Goal: Information Seeking & Learning: Find specific page/section

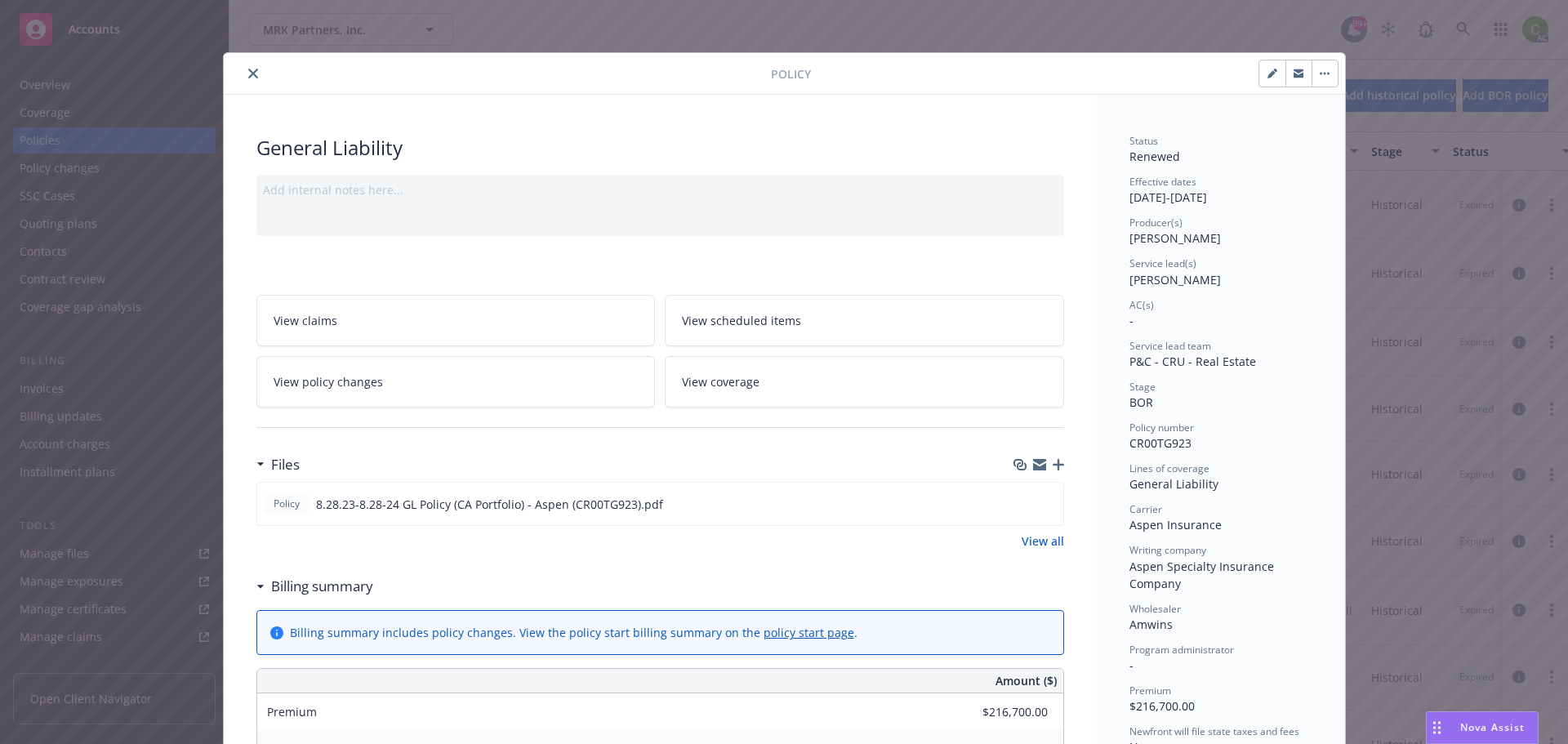
drag, startPoint x: 246, startPoint y: 75, endPoint x: 227, endPoint y: 49, distance: 32.2
click at [248, 75] on icon "close" at bounding box center [253, 74] width 10 height 10
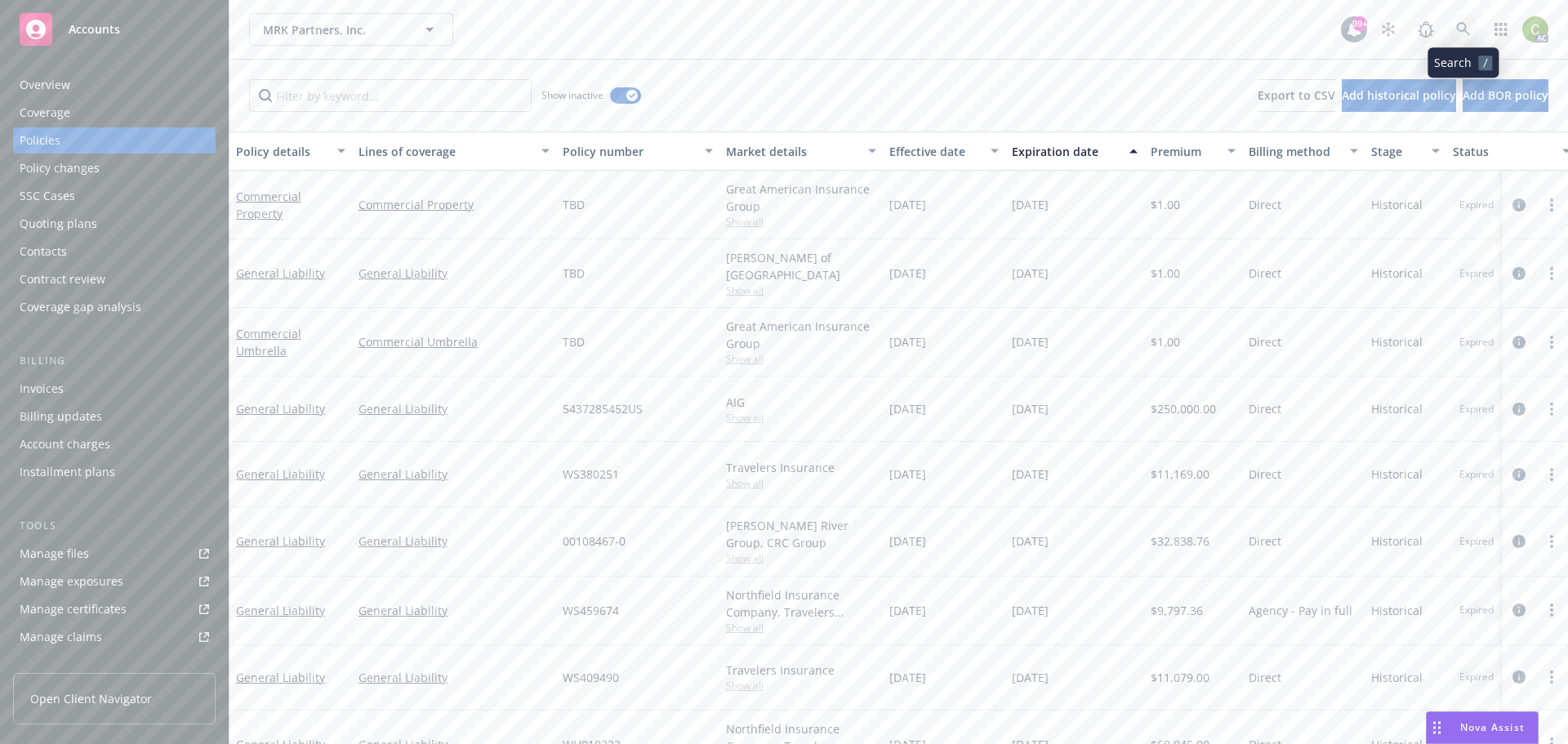
click at [1469, 25] on icon at bounding box center [1463, 29] width 14 height 14
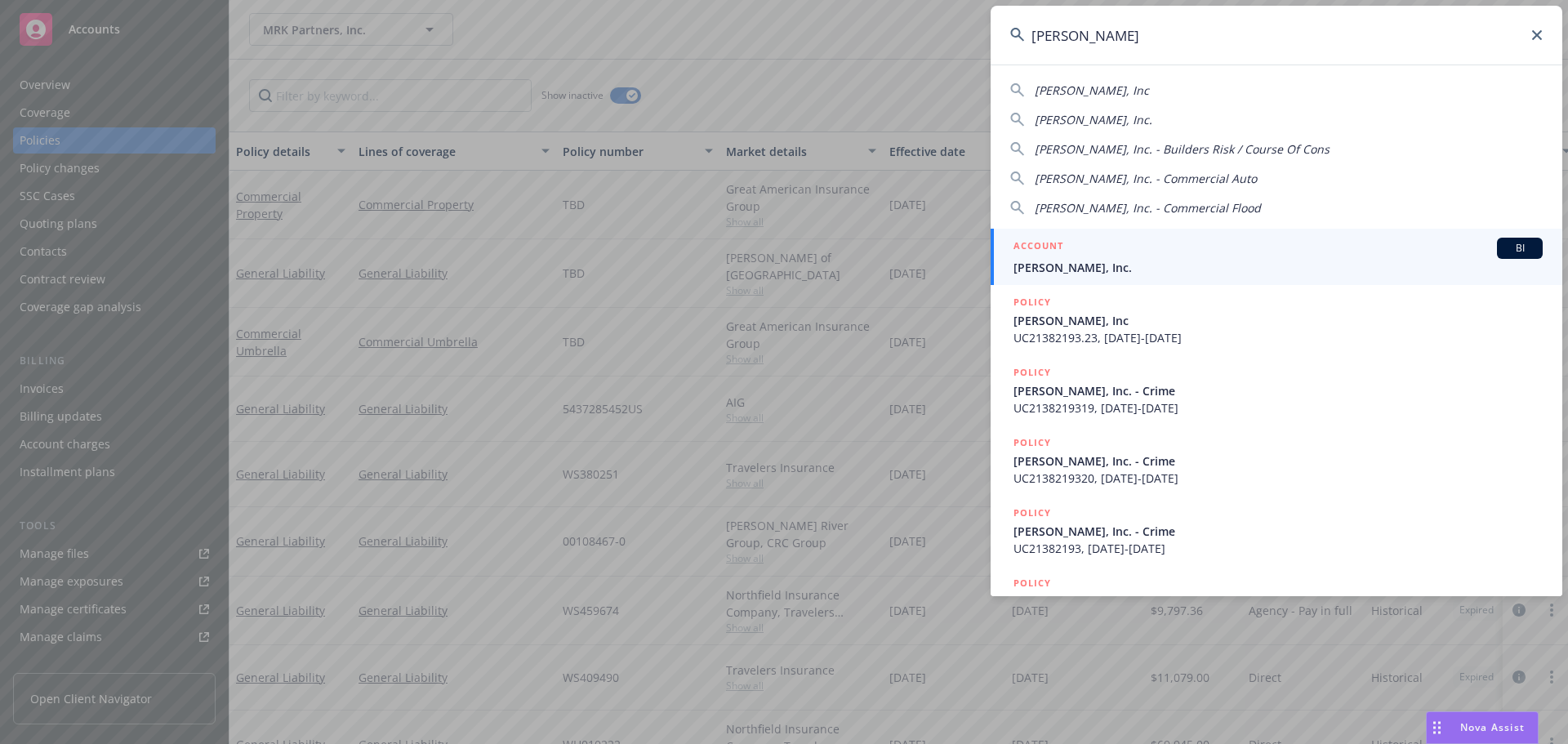
type input "jb matteson"
click at [1045, 261] on span "JB Matteson, Inc." at bounding box center [1278, 267] width 529 height 17
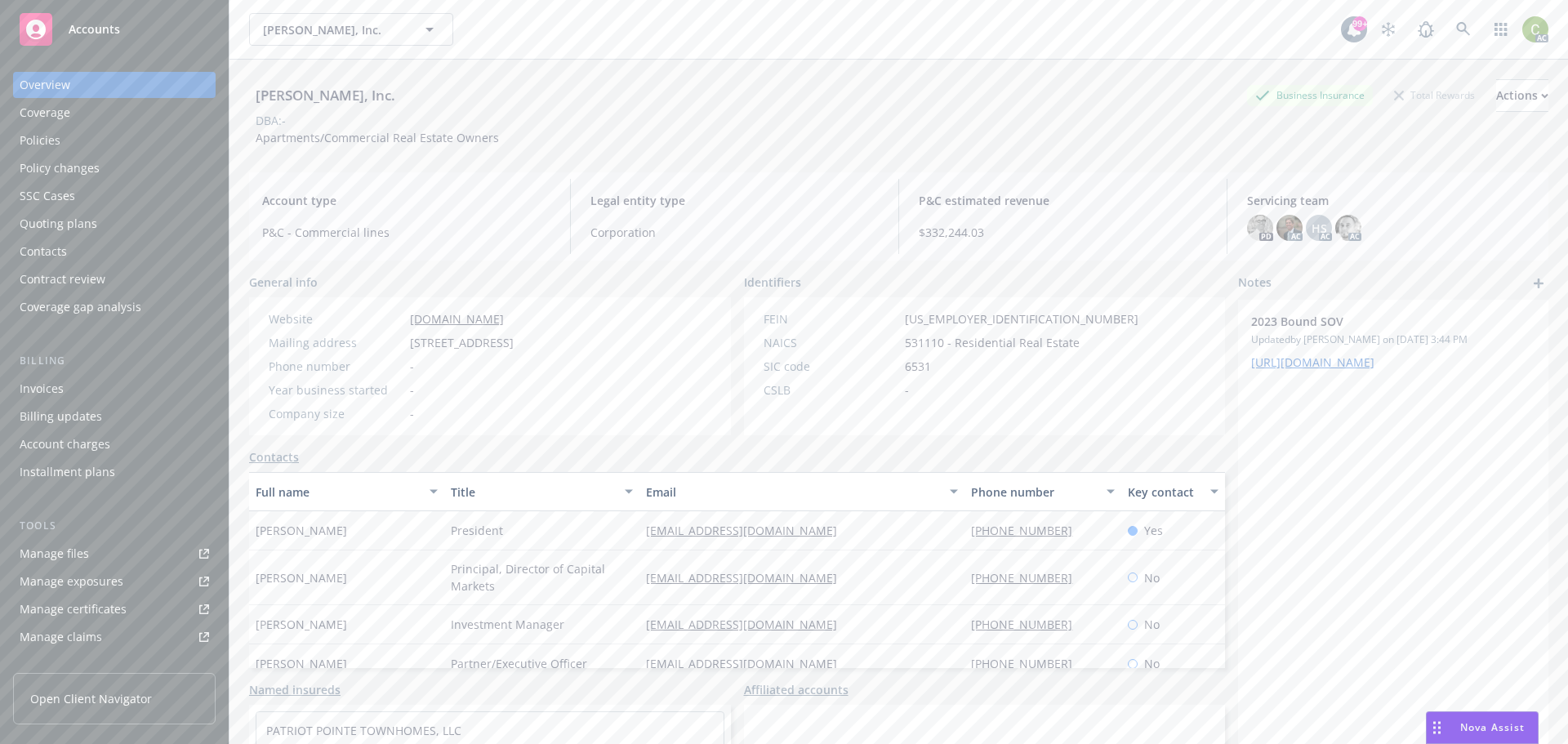
click at [80, 136] on div "Policies" at bounding box center [114, 140] width 190 height 26
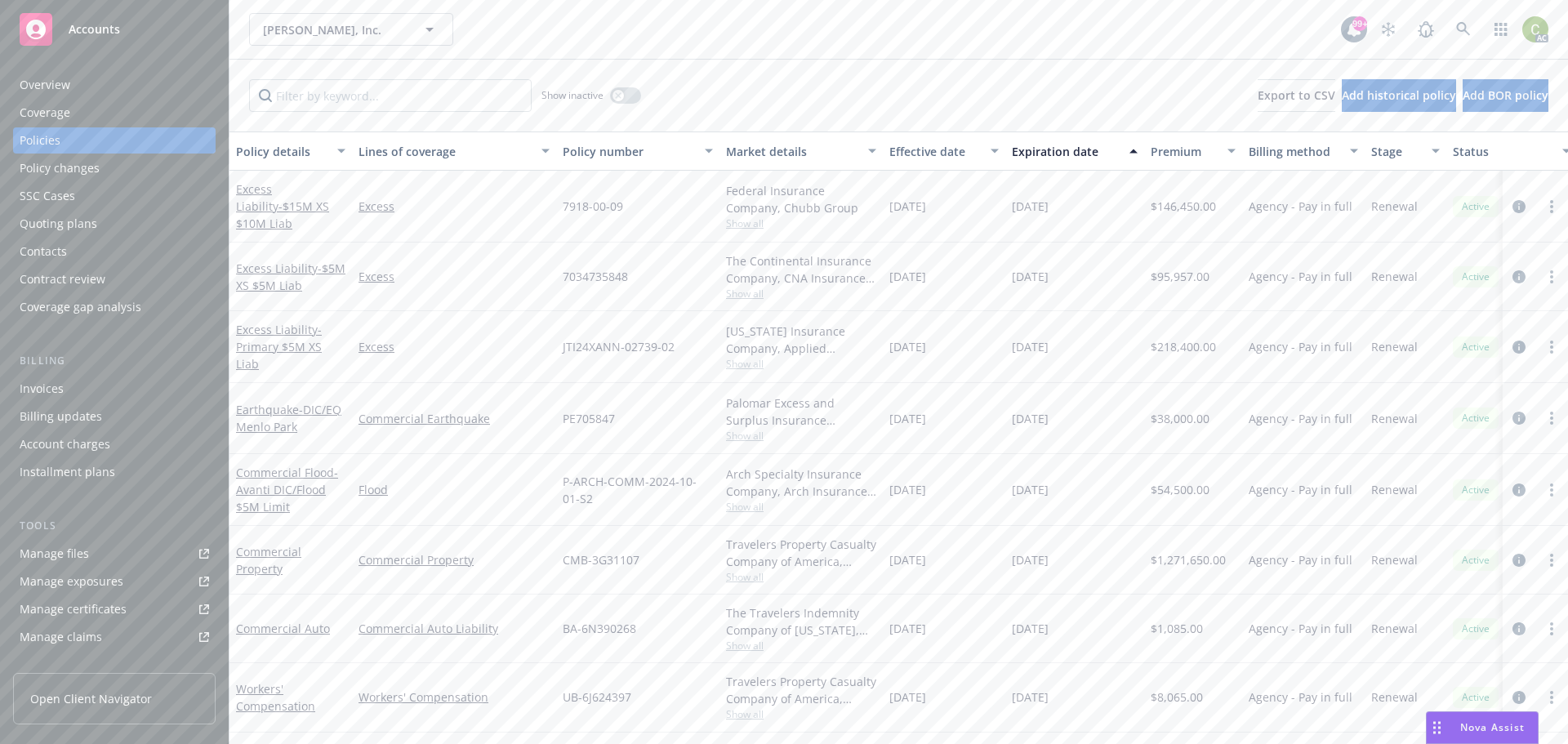
click at [52, 80] on div "Overview" at bounding box center [45, 85] width 51 height 26
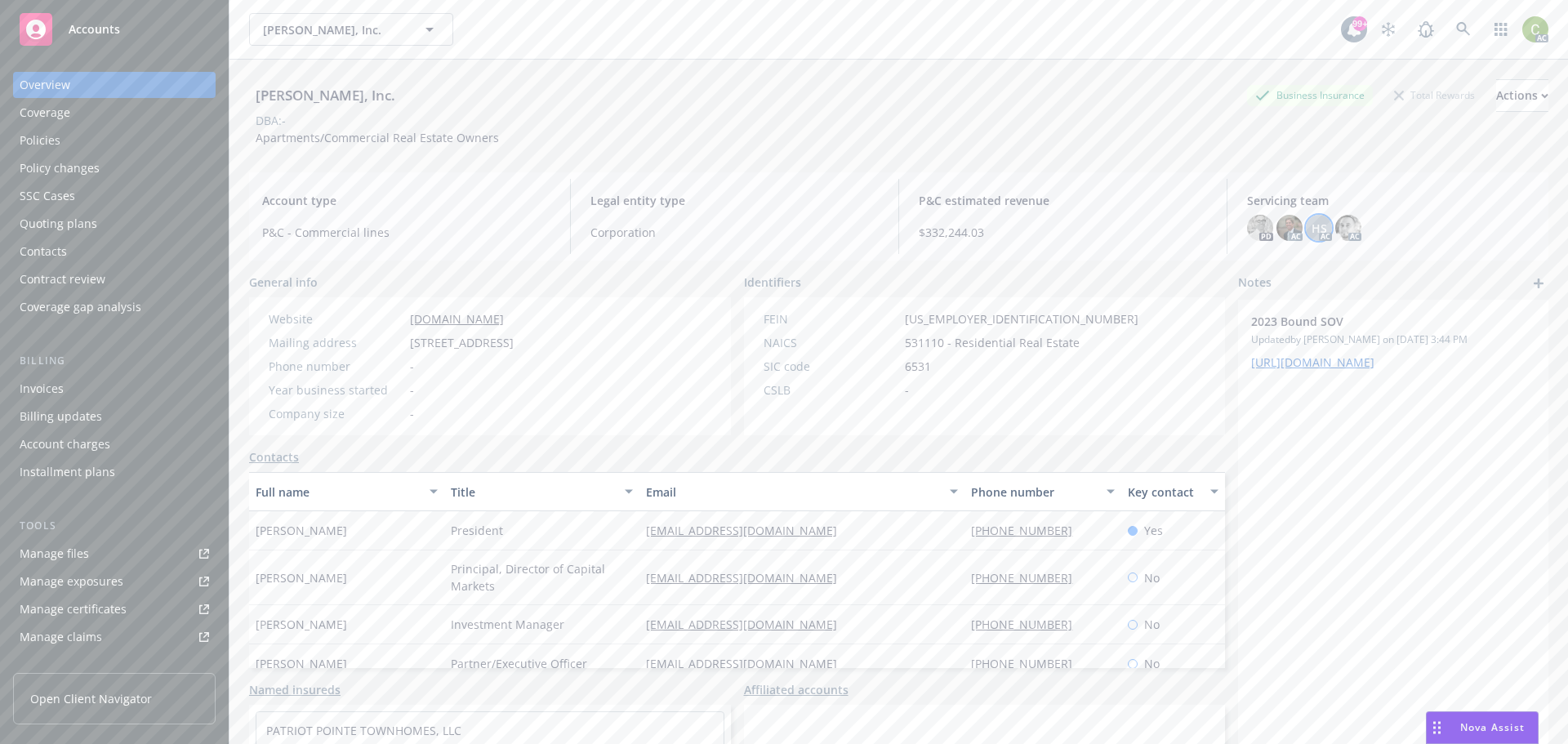
click at [1319, 228] on div "HS" at bounding box center [1318, 228] width 26 height 26
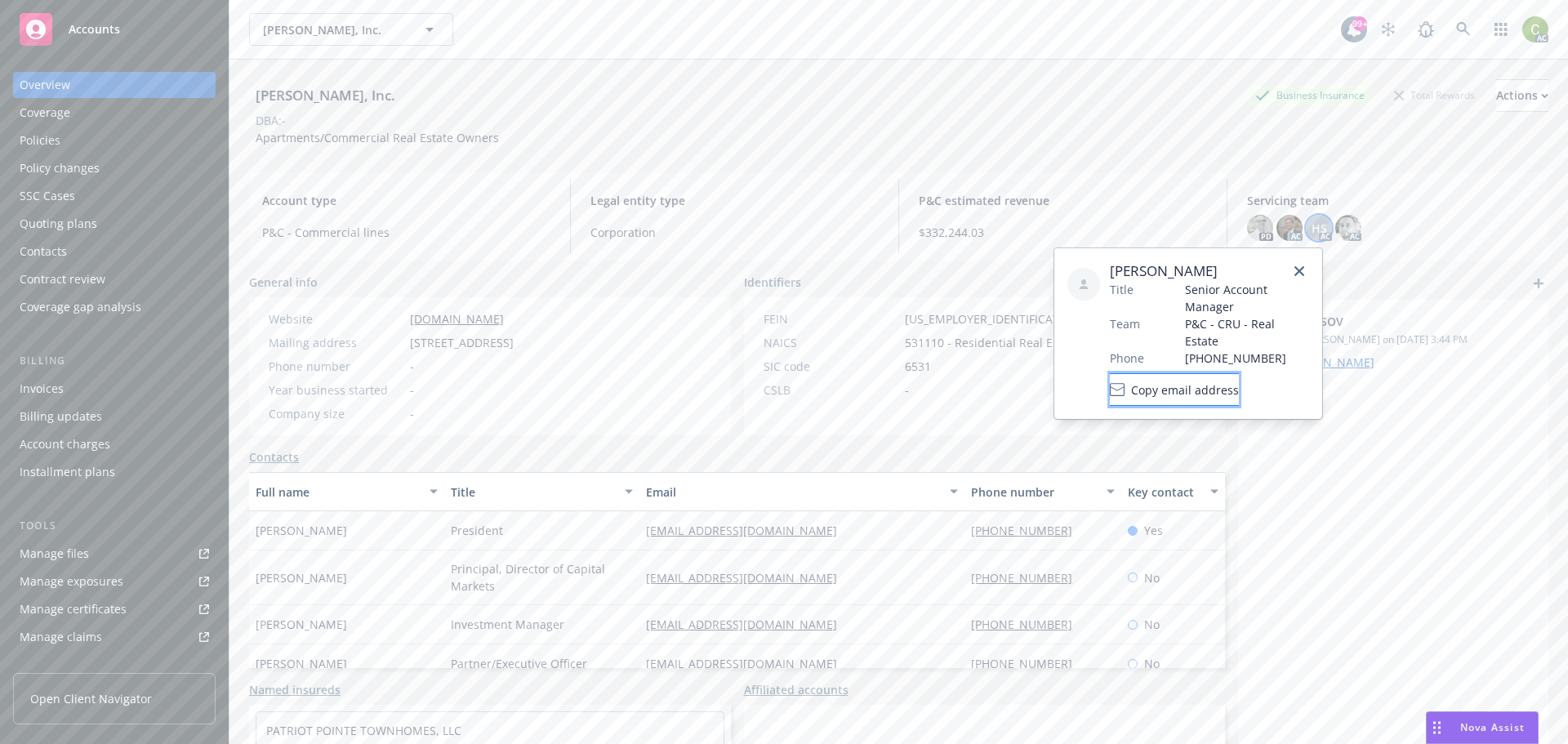
click at [1233, 381] on span "Copy email address" at bounding box center [1184, 389] width 108 height 17
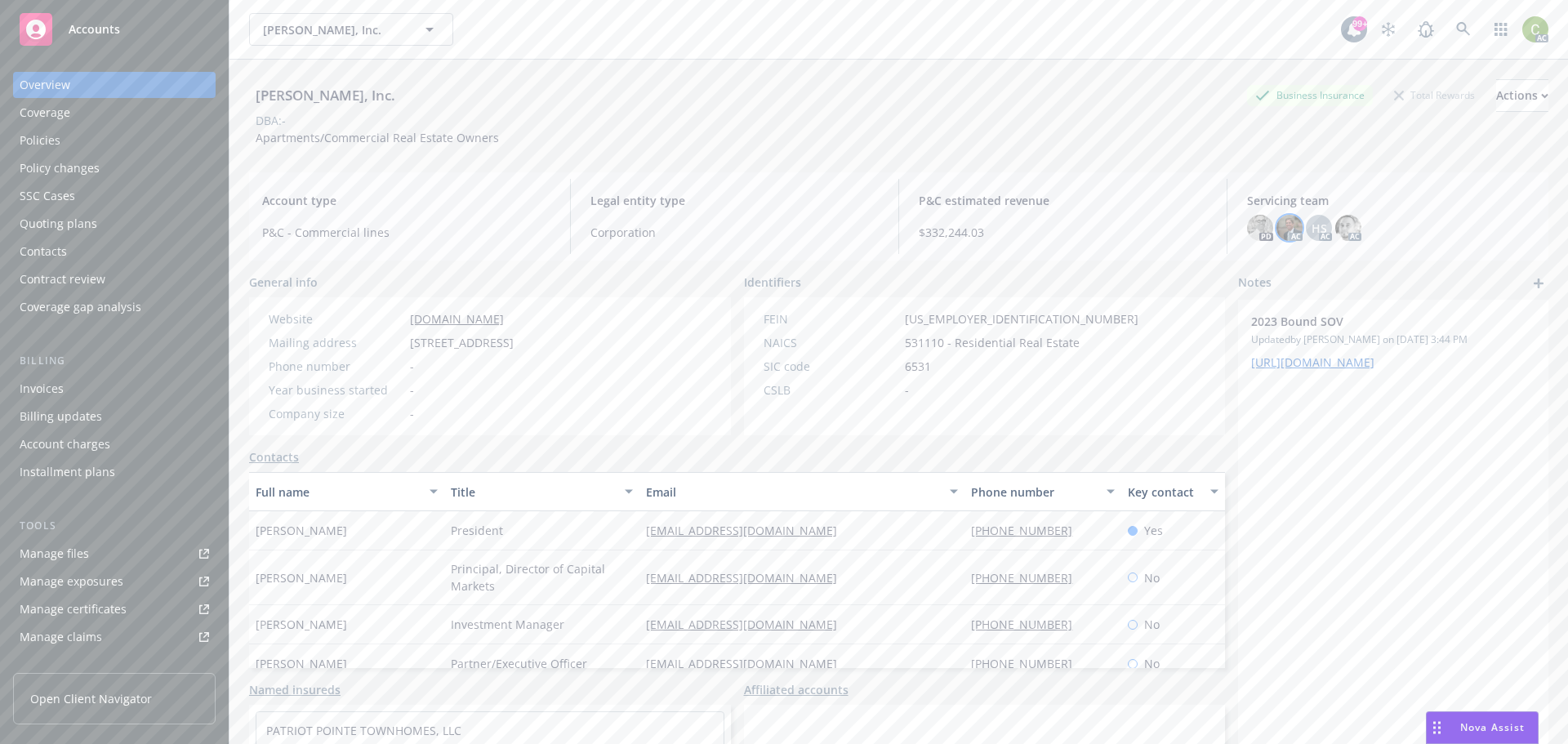
click at [1277, 230] on img at bounding box center [1289, 228] width 26 height 26
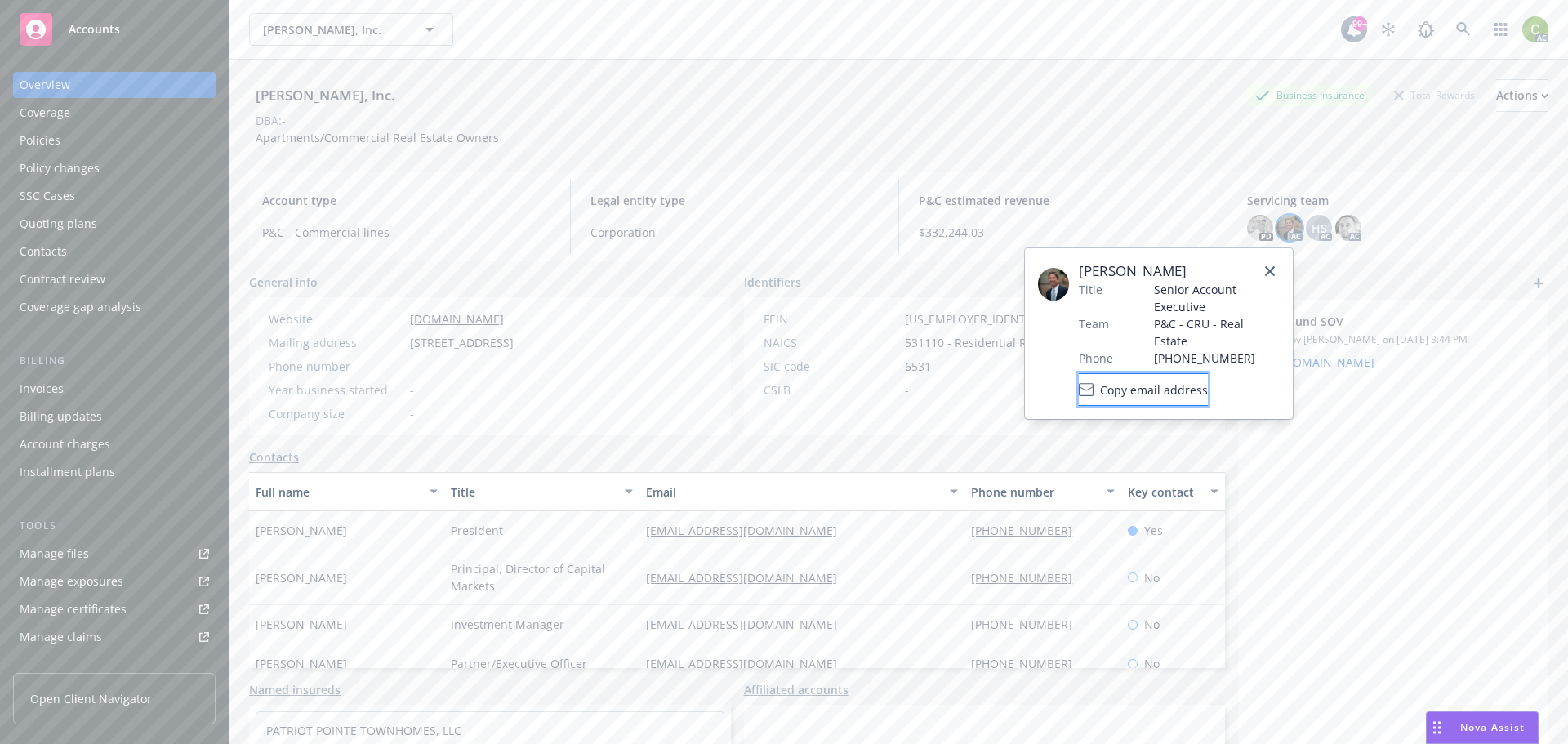
click at [1175, 381] on span "Copy email address" at bounding box center [1153, 389] width 108 height 17
click at [1139, 383] on button "Copy email address" at bounding box center [1143, 389] width 129 height 33
drag, startPoint x: 1160, startPoint y: 372, endPoint x: 1135, endPoint y: 380, distance: 26.2
click at [1118, 373] on button "Copy email address" at bounding box center [1143, 389] width 129 height 33
click at [1136, 383] on button "Copy email address" at bounding box center [1143, 389] width 129 height 33
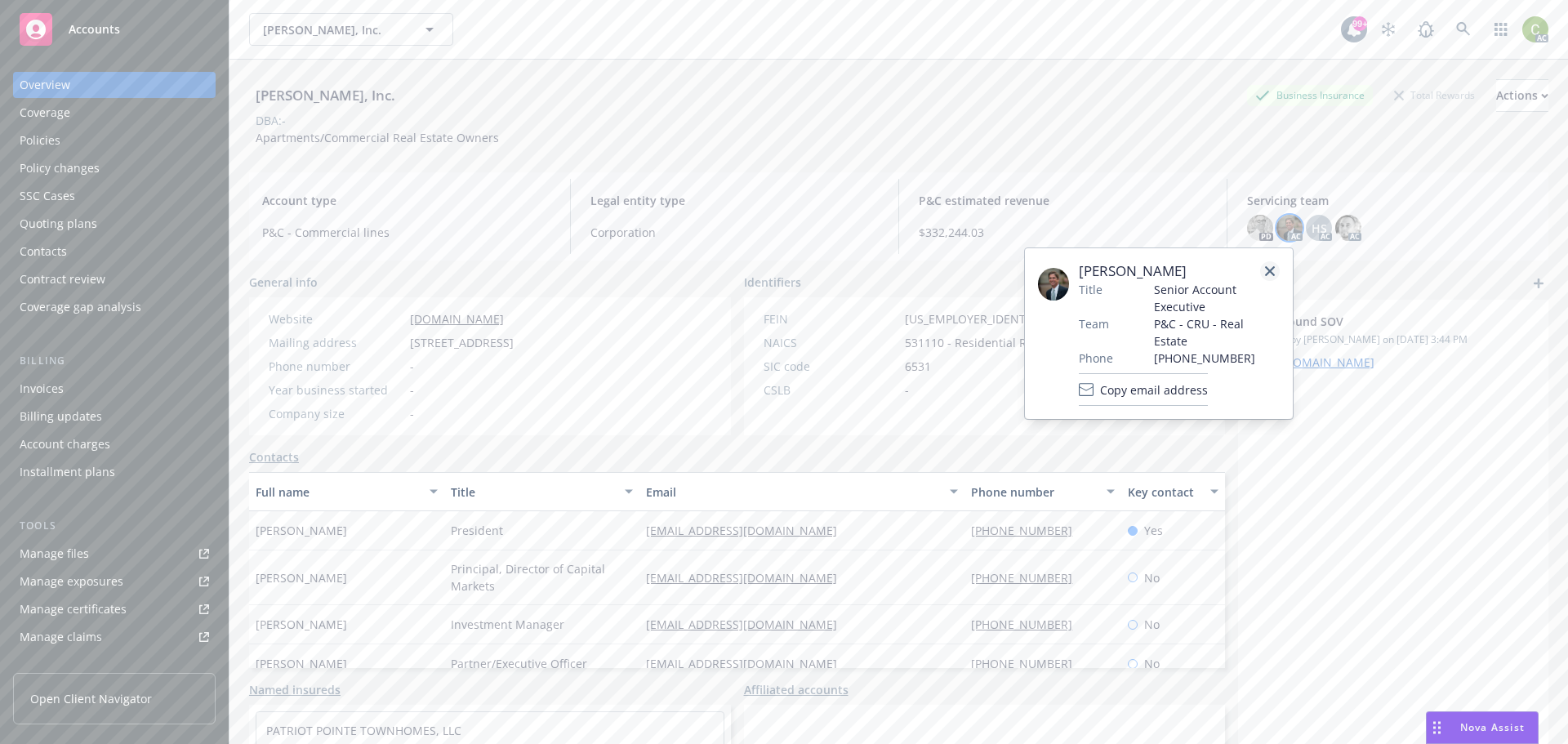
click at [1278, 268] on link "close" at bounding box center [1269, 271] width 19 height 19
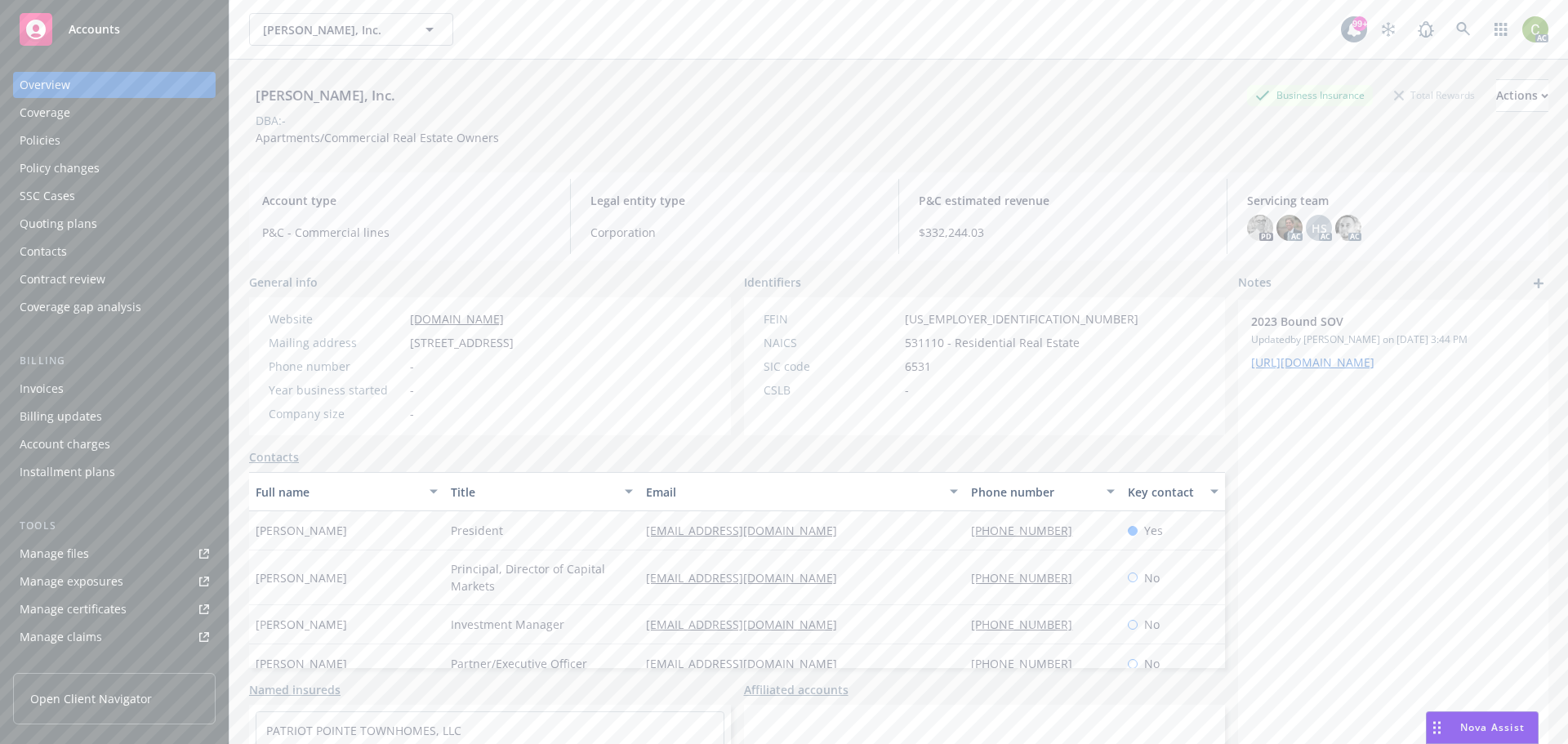
click at [67, 135] on div "Policies" at bounding box center [114, 140] width 190 height 26
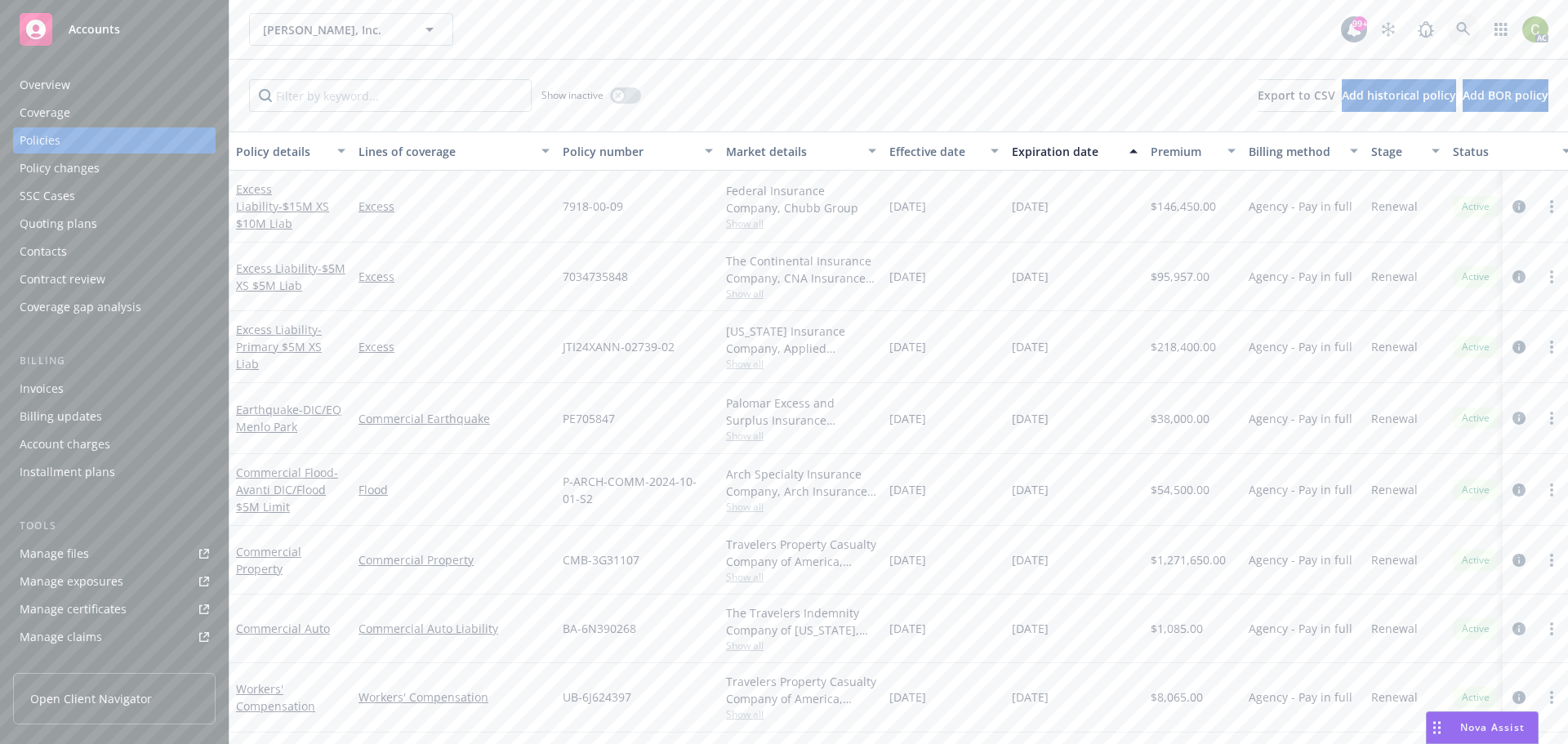
click at [1467, 28] on icon at bounding box center [1463, 29] width 14 height 14
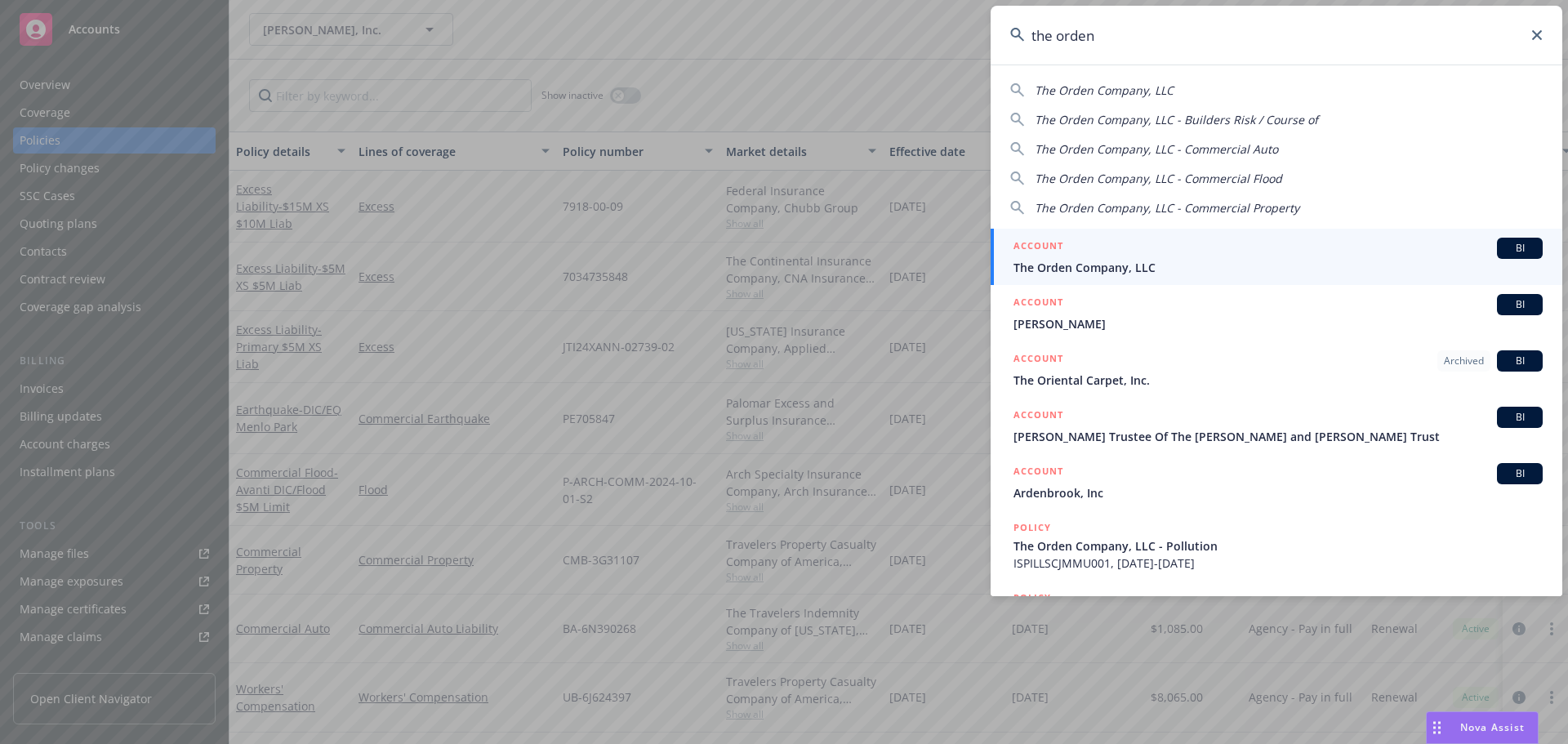
type input "the orden"
click at [1264, 251] on div "ACCOUNT BI" at bounding box center [1278, 248] width 529 height 21
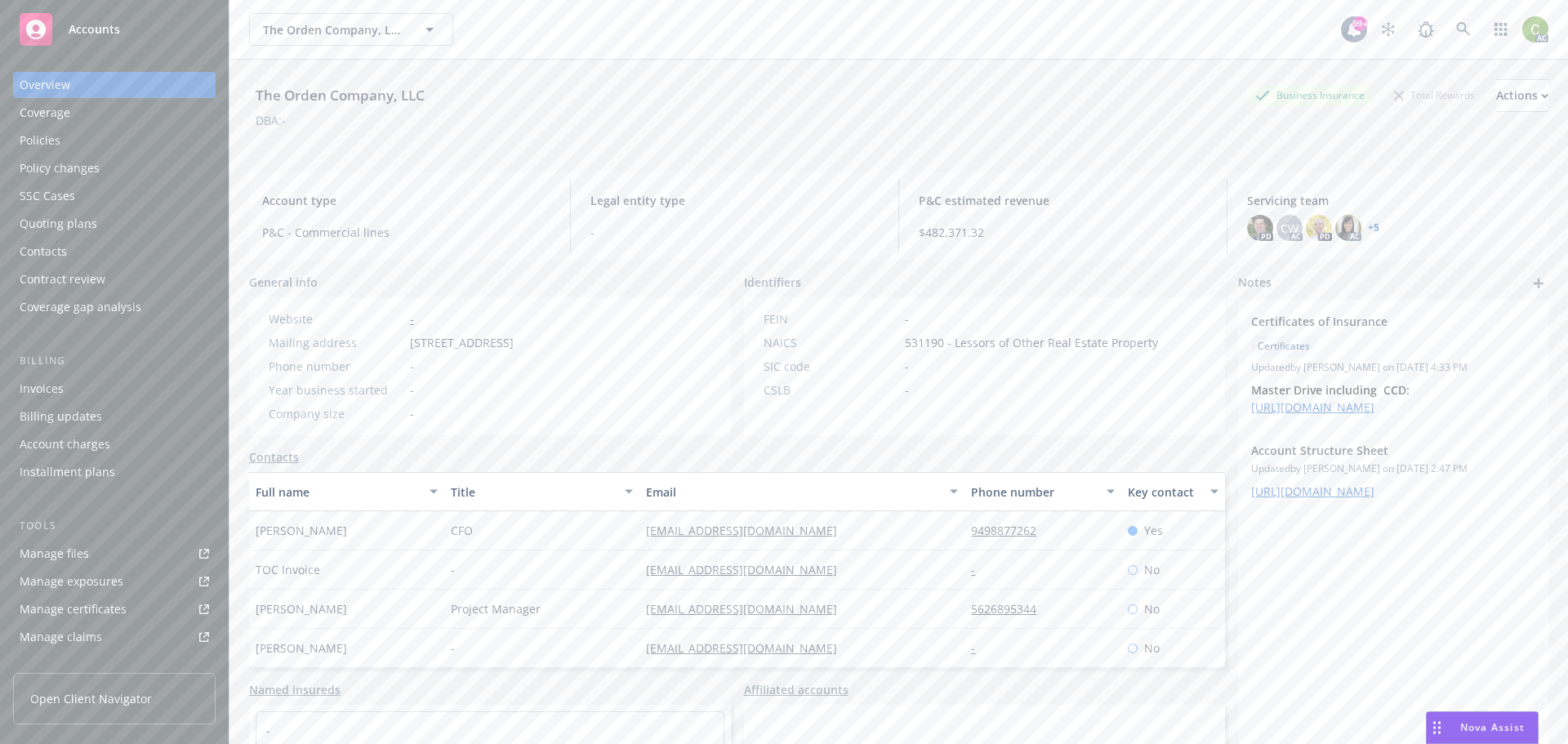
click at [102, 140] on div "Policies" at bounding box center [114, 140] width 190 height 26
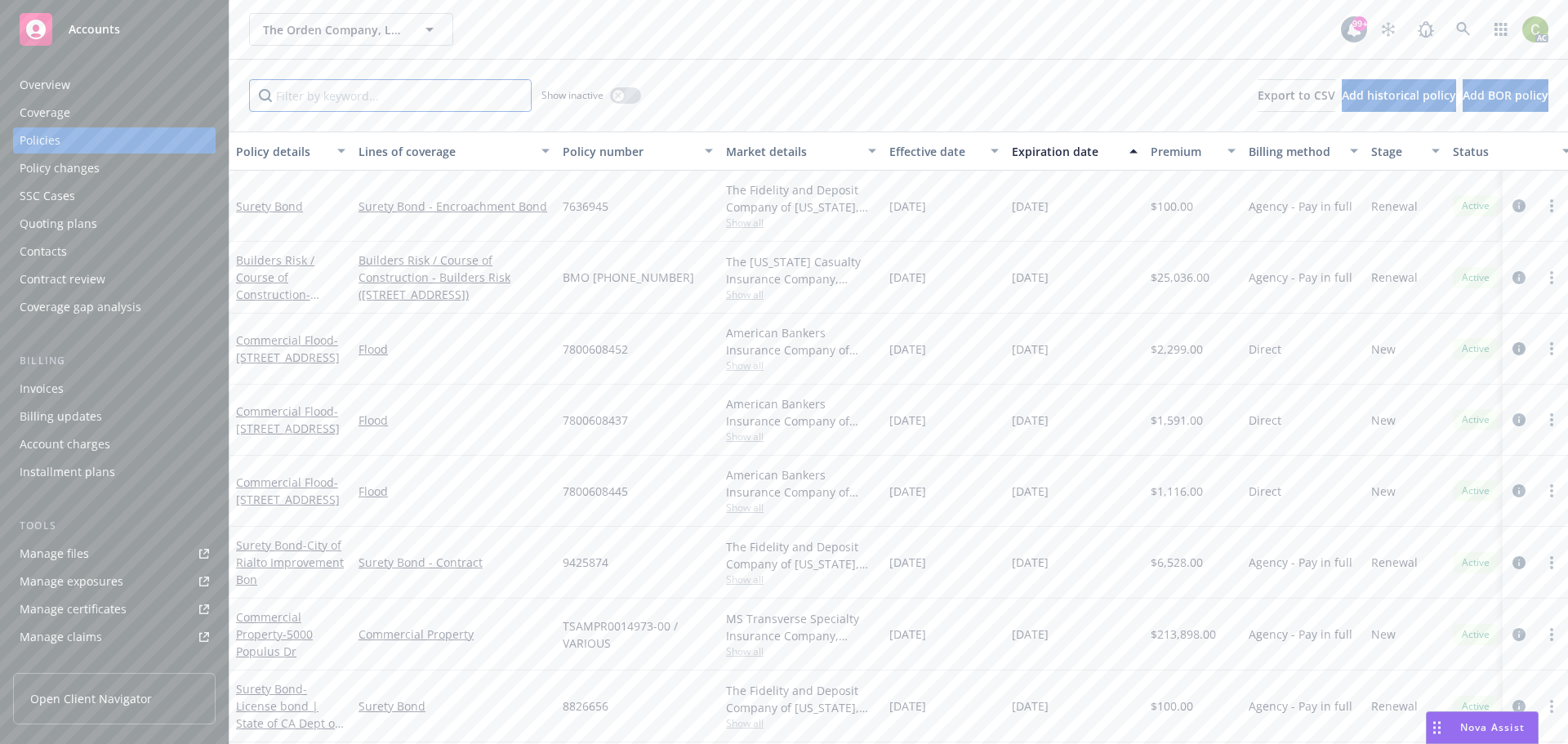
drag, startPoint x: 465, startPoint y: 102, endPoint x: 472, endPoint y: 95, distance: 9.9
click at [465, 101] on input "Filter by keyword..." at bounding box center [390, 96] width 283 height 33
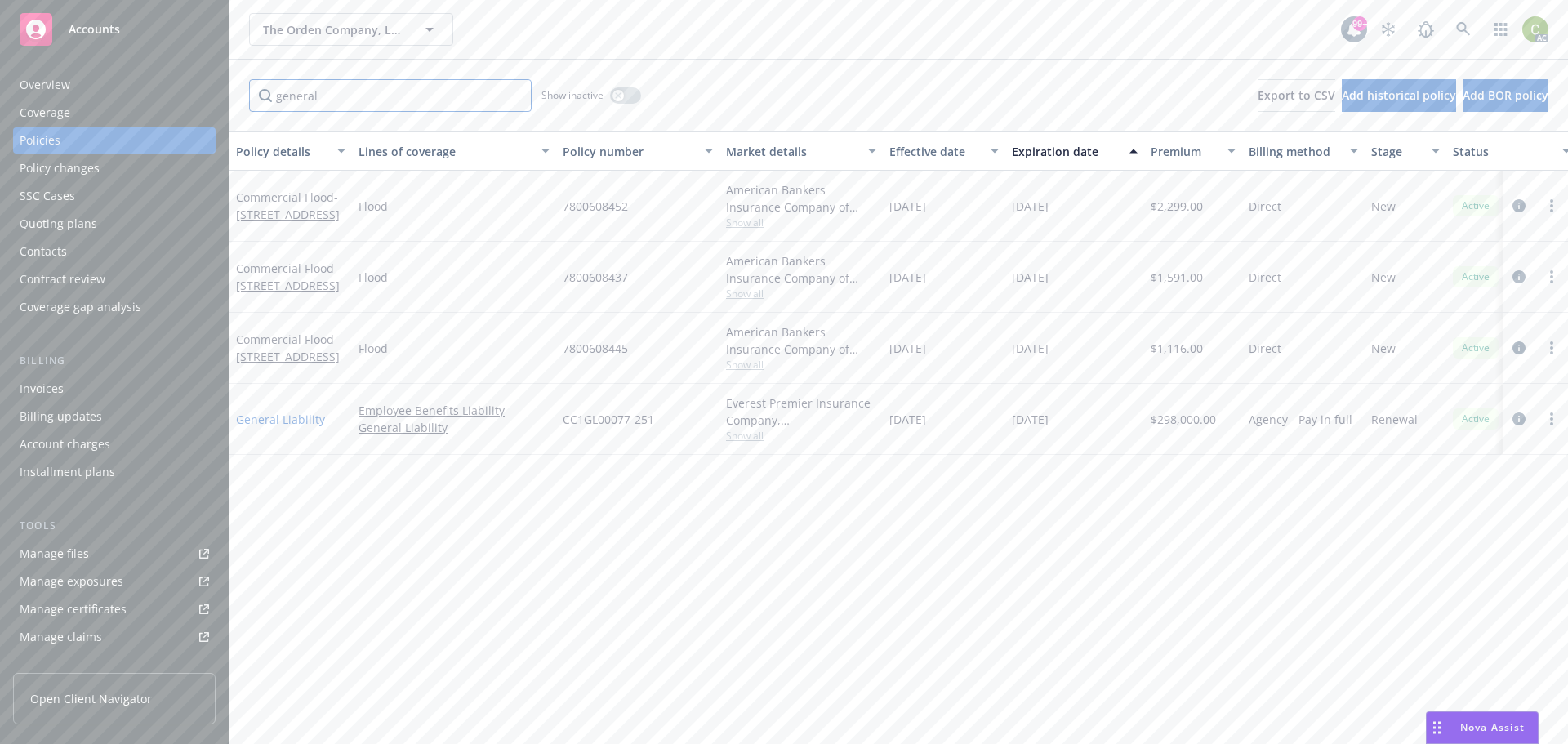
type input "general"
click at [294, 426] on link "General Liability" at bounding box center [280, 419] width 89 height 15
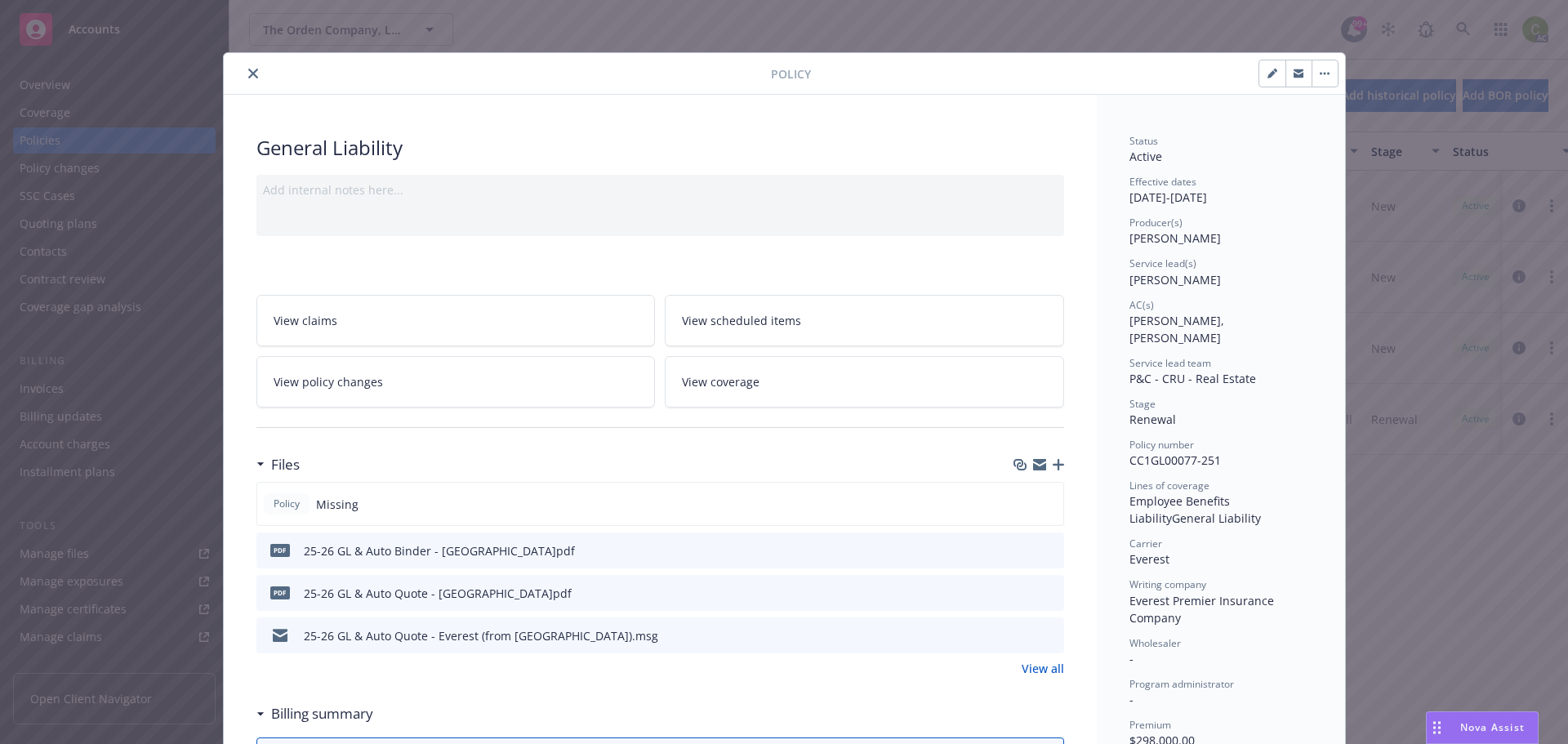
click at [248, 70] on icon "close" at bounding box center [253, 74] width 10 height 10
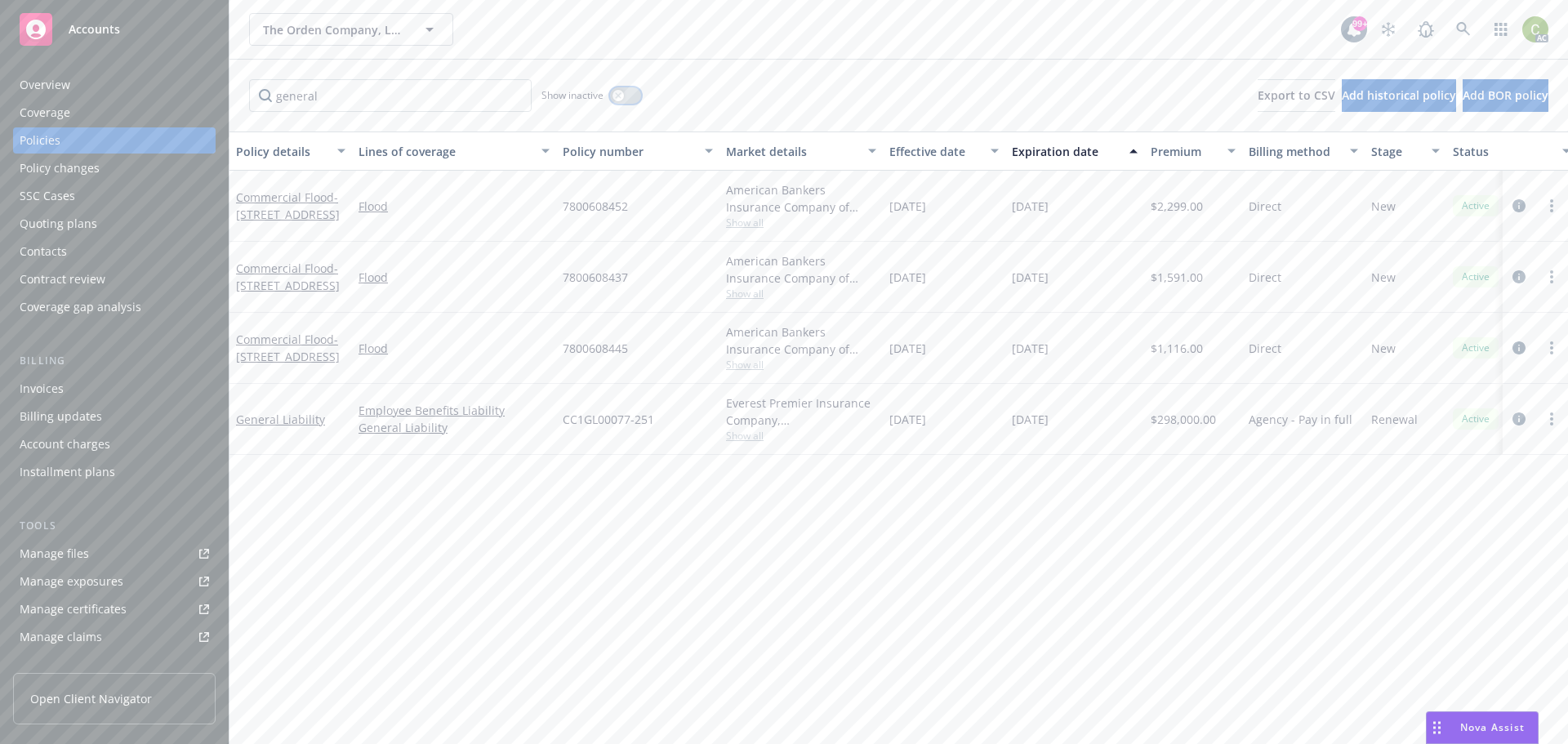
click at [622, 97] on div "button" at bounding box center [618, 96] width 12 height 12
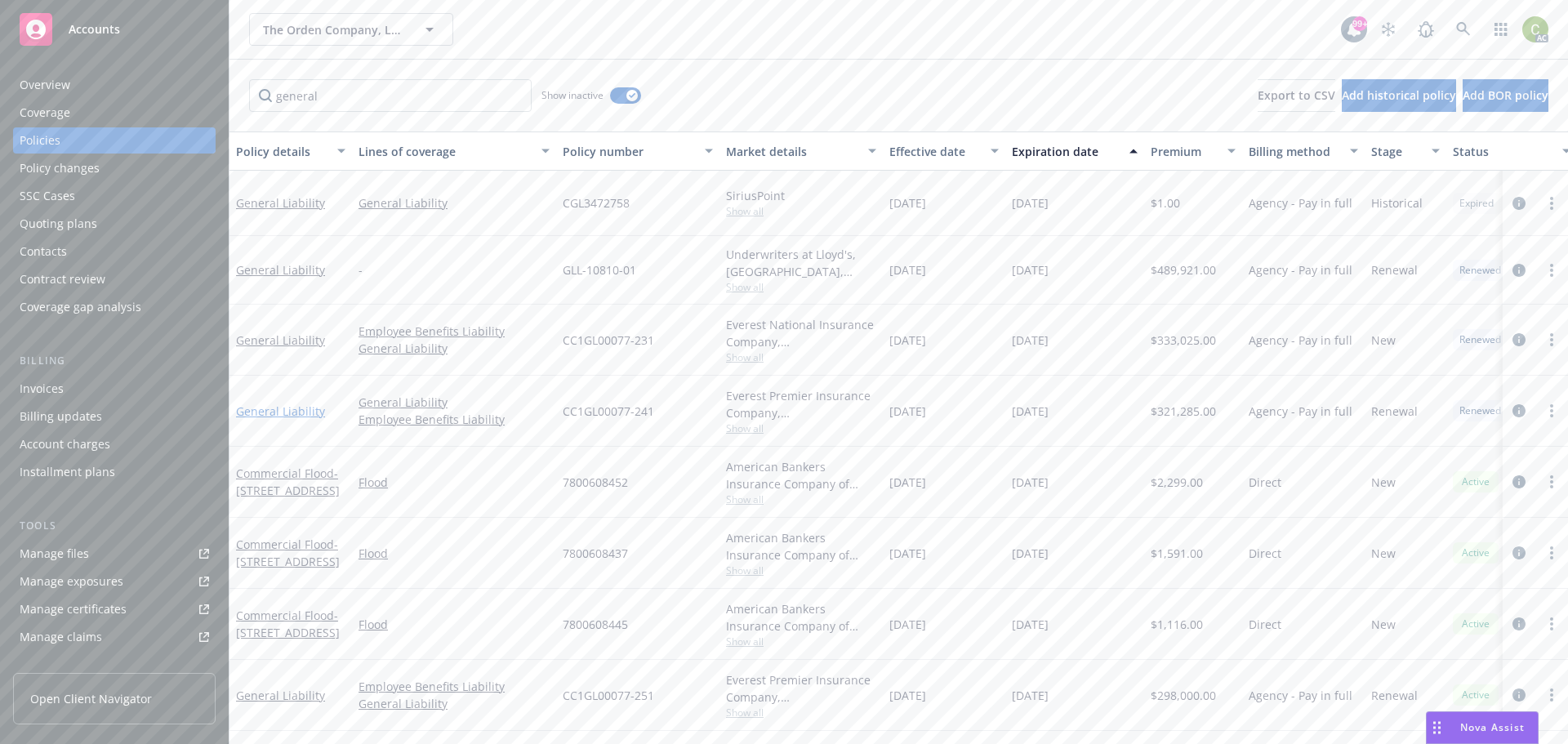
click at [315, 413] on link "General Liability" at bounding box center [280, 411] width 89 height 15
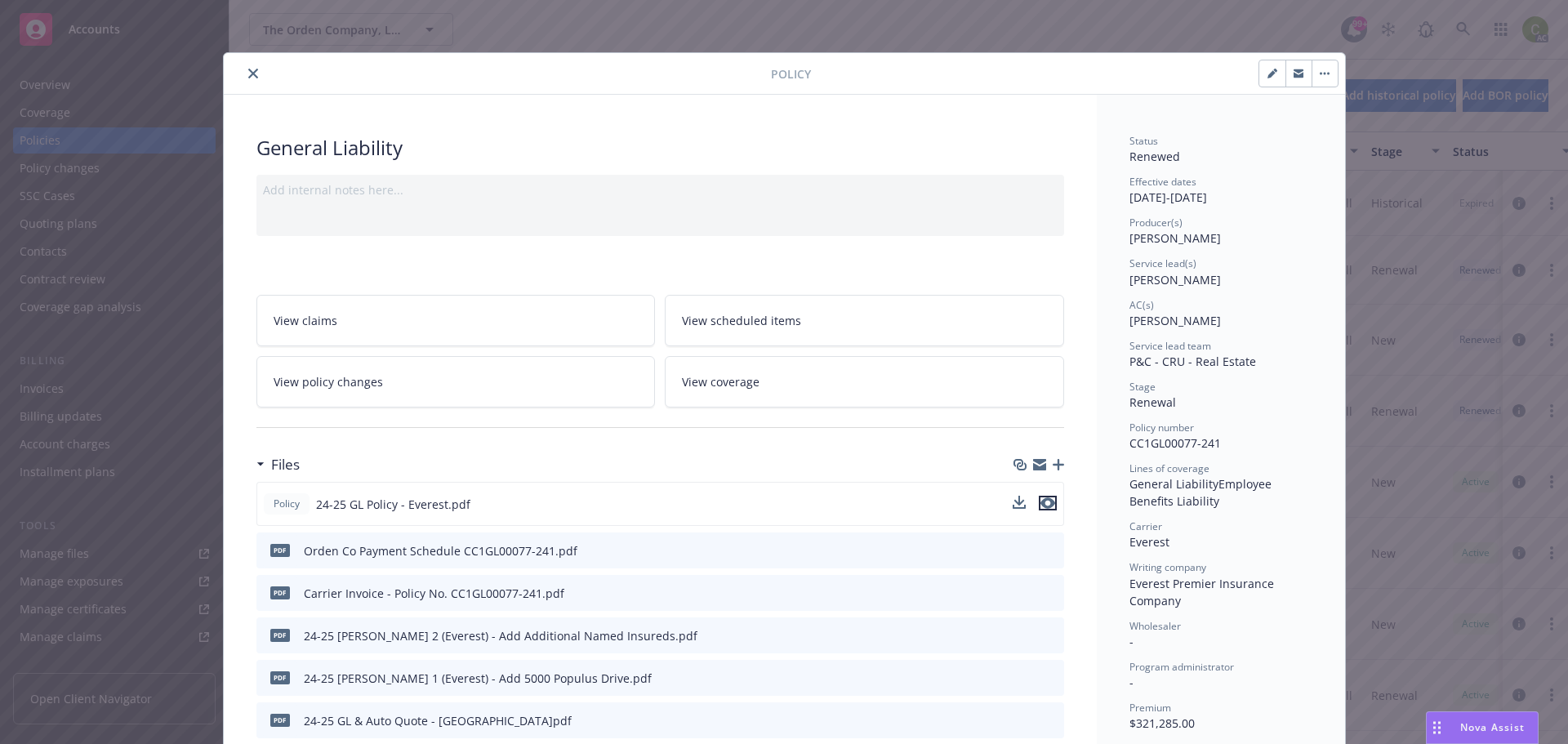
click at [1042, 508] on icon "preview file" at bounding box center [1047, 503] width 14 height 12
drag, startPoint x: 251, startPoint y: 69, endPoint x: 334, endPoint y: 177, distance: 136.2
click at [251, 69] on button "close" at bounding box center [252, 73] width 19 height 19
click at [249, 76] on icon "close" at bounding box center [253, 74] width 10 height 10
click at [248, 68] on div "general Show inactive Export to CSV Add historical policy Add BOR policy" at bounding box center [898, 95] width 1339 height 72
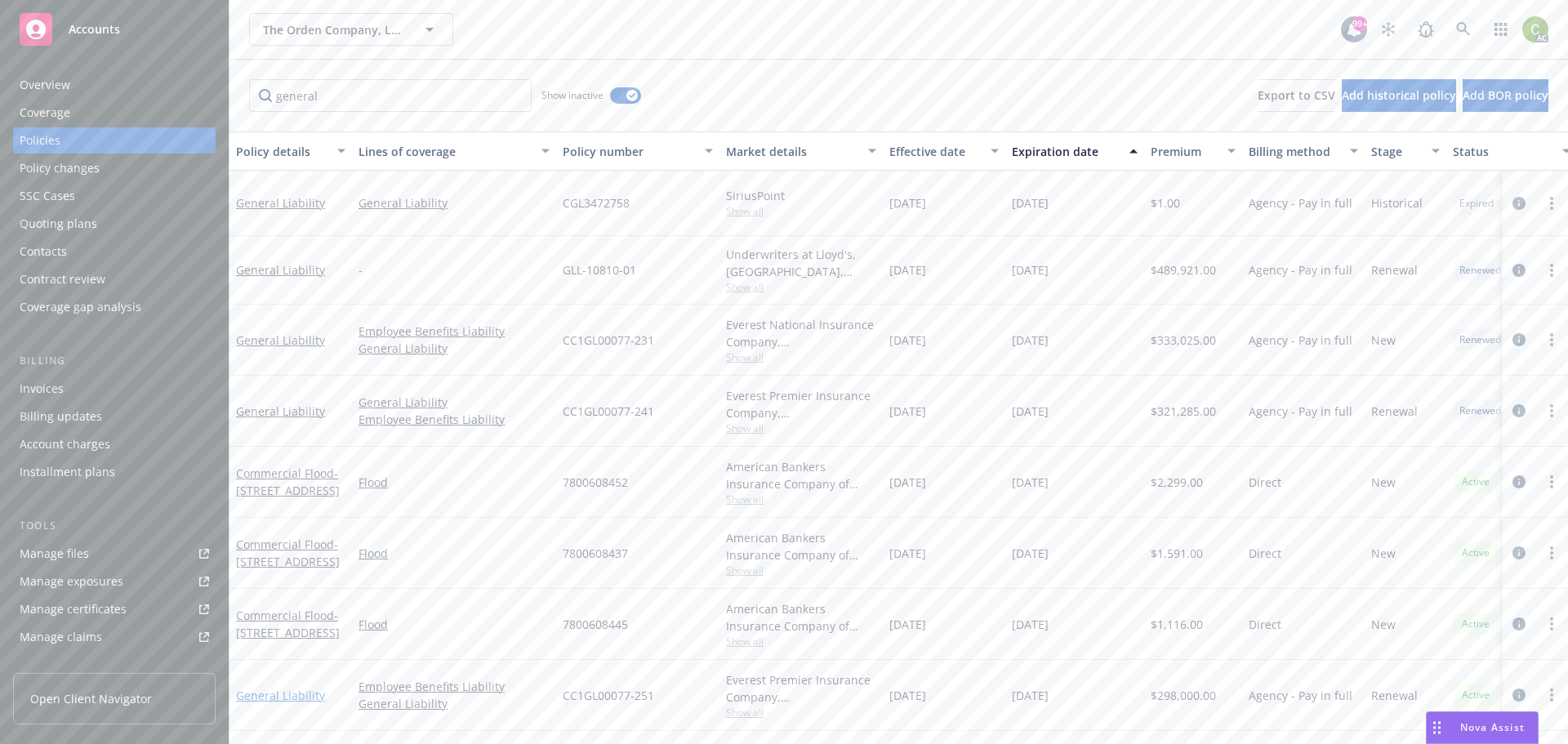
click at [299, 694] on link "General Liability" at bounding box center [280, 695] width 89 height 15
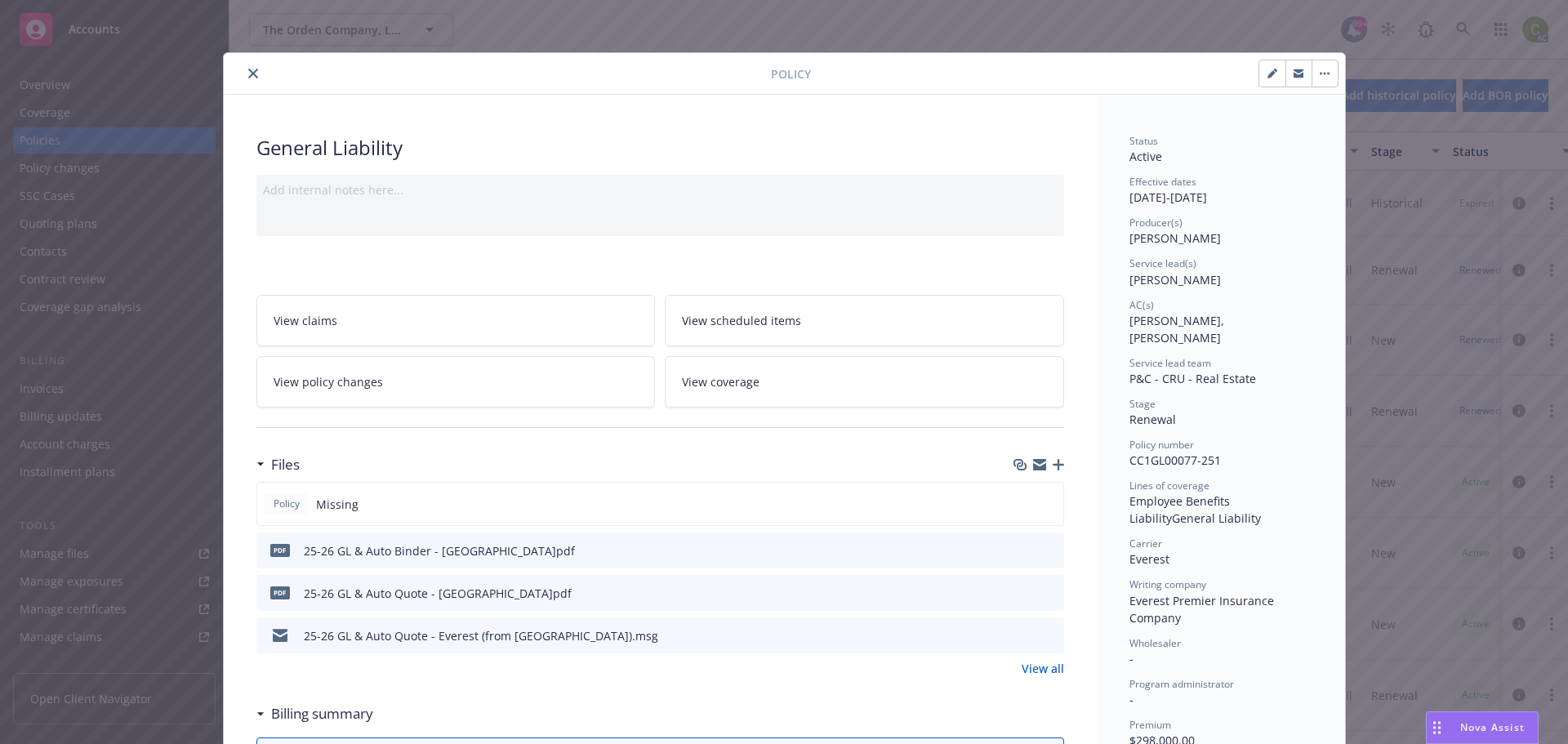
scroll to position [49, 0]
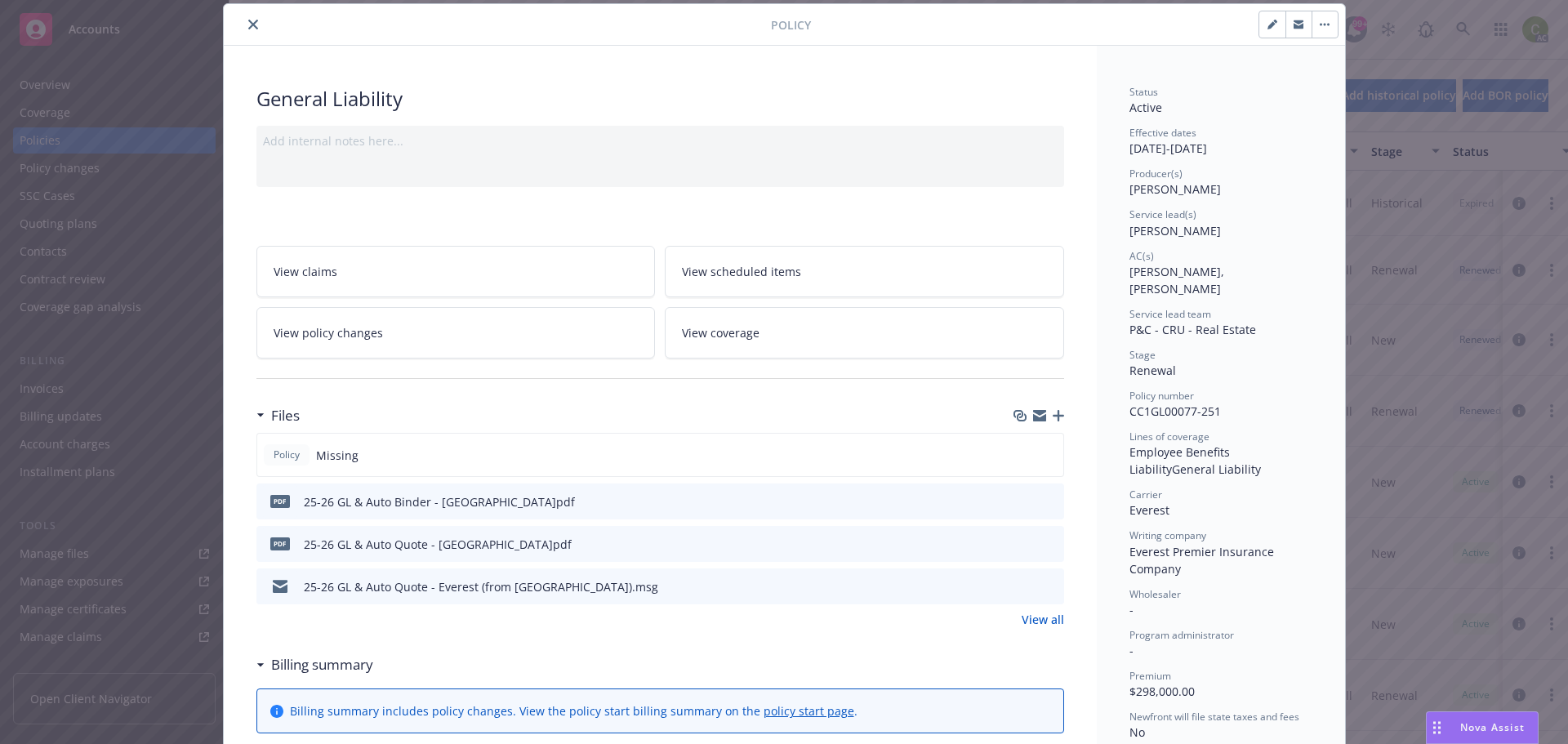
click at [1057, 621] on link "View all" at bounding box center [1043, 619] width 42 height 17
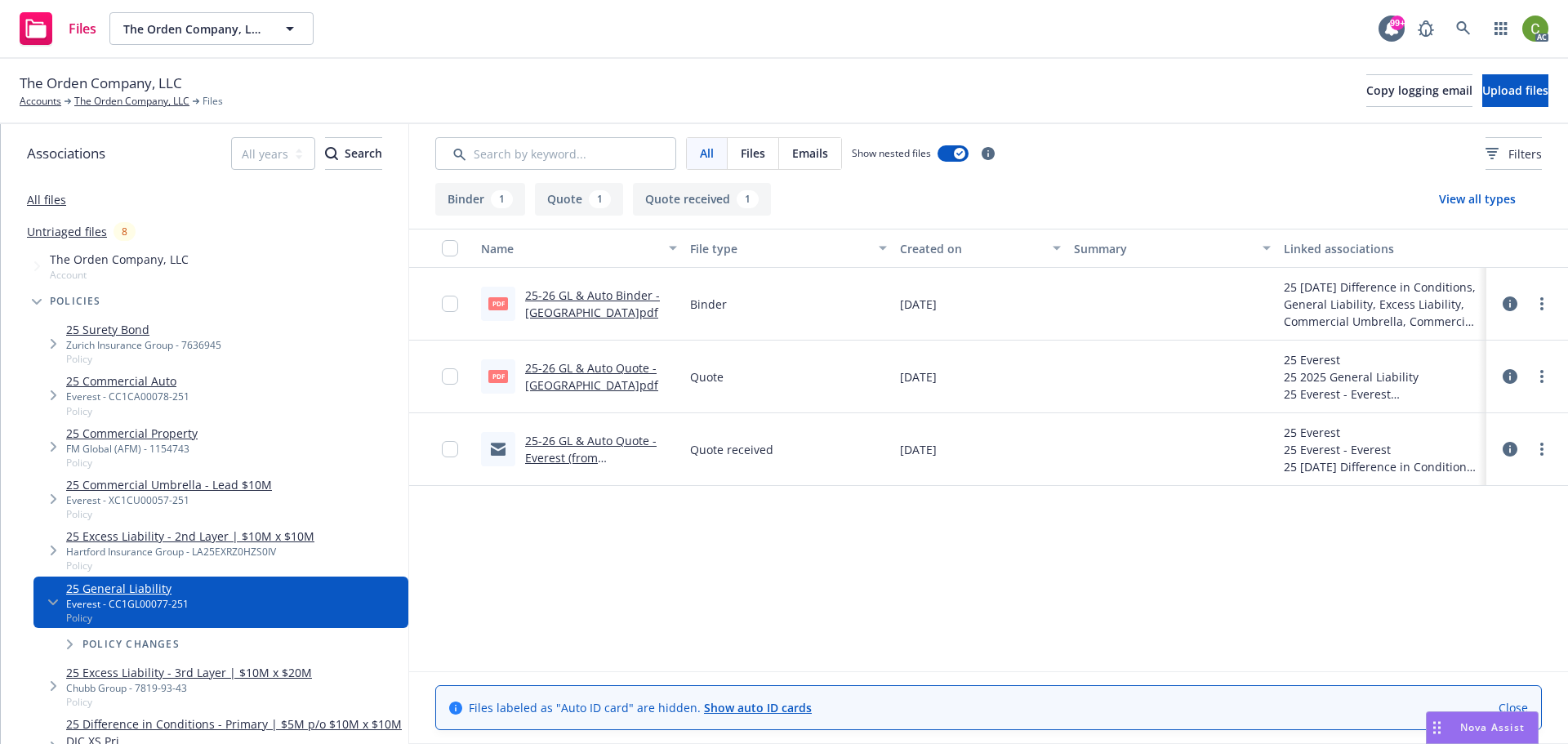
click at [593, 304] on div "25-26 GL & Auto Binder - [GEOGRAPHIC_DATA]pdf" at bounding box center [600, 304] width 152 height 35
click at [590, 294] on link "25-26 GL & Auto Binder - [GEOGRAPHIC_DATA]pdf" at bounding box center [592, 304] width 135 height 33
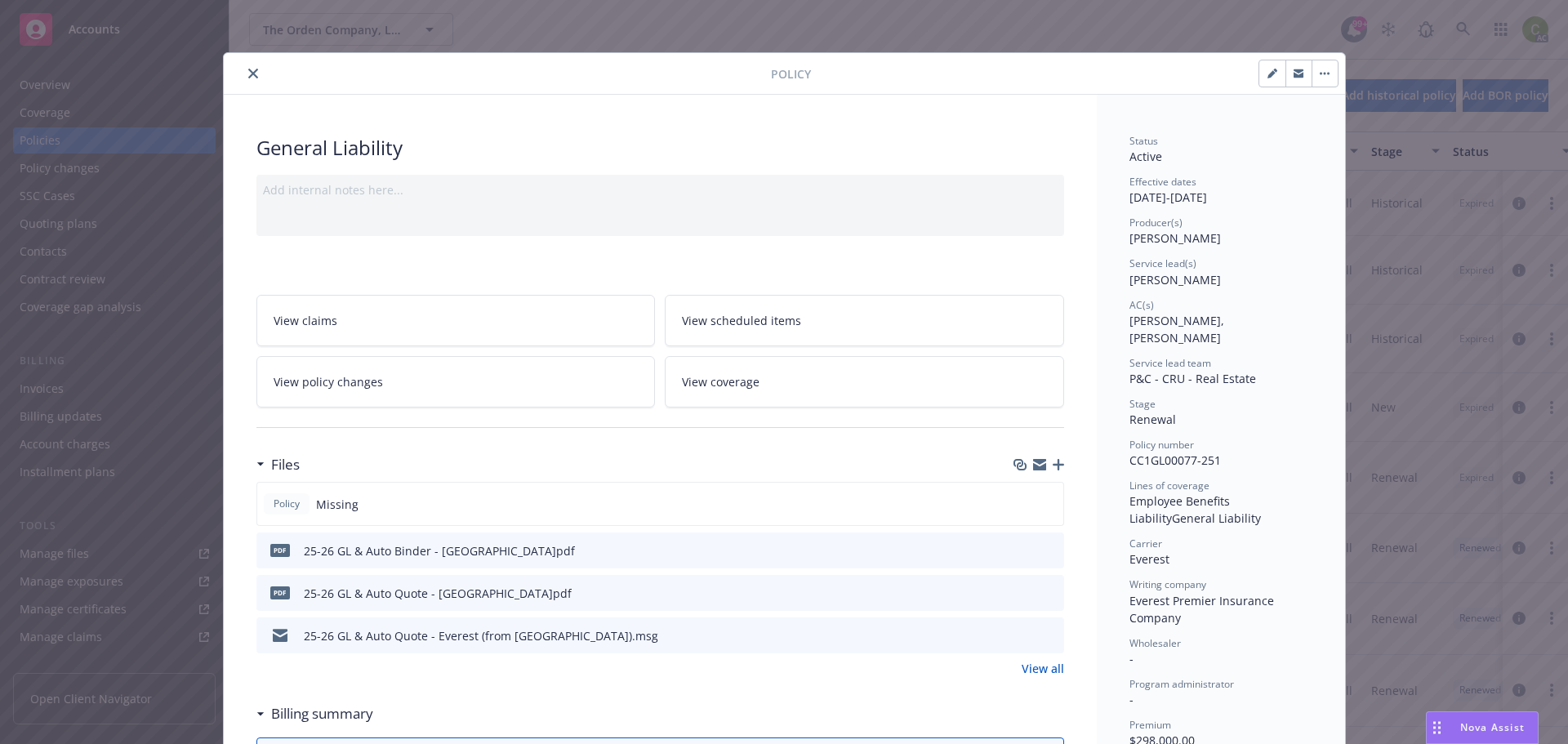
click at [253, 73] on button "close" at bounding box center [252, 73] width 19 height 19
click at [251, 72] on button "close" at bounding box center [252, 73] width 19 height 19
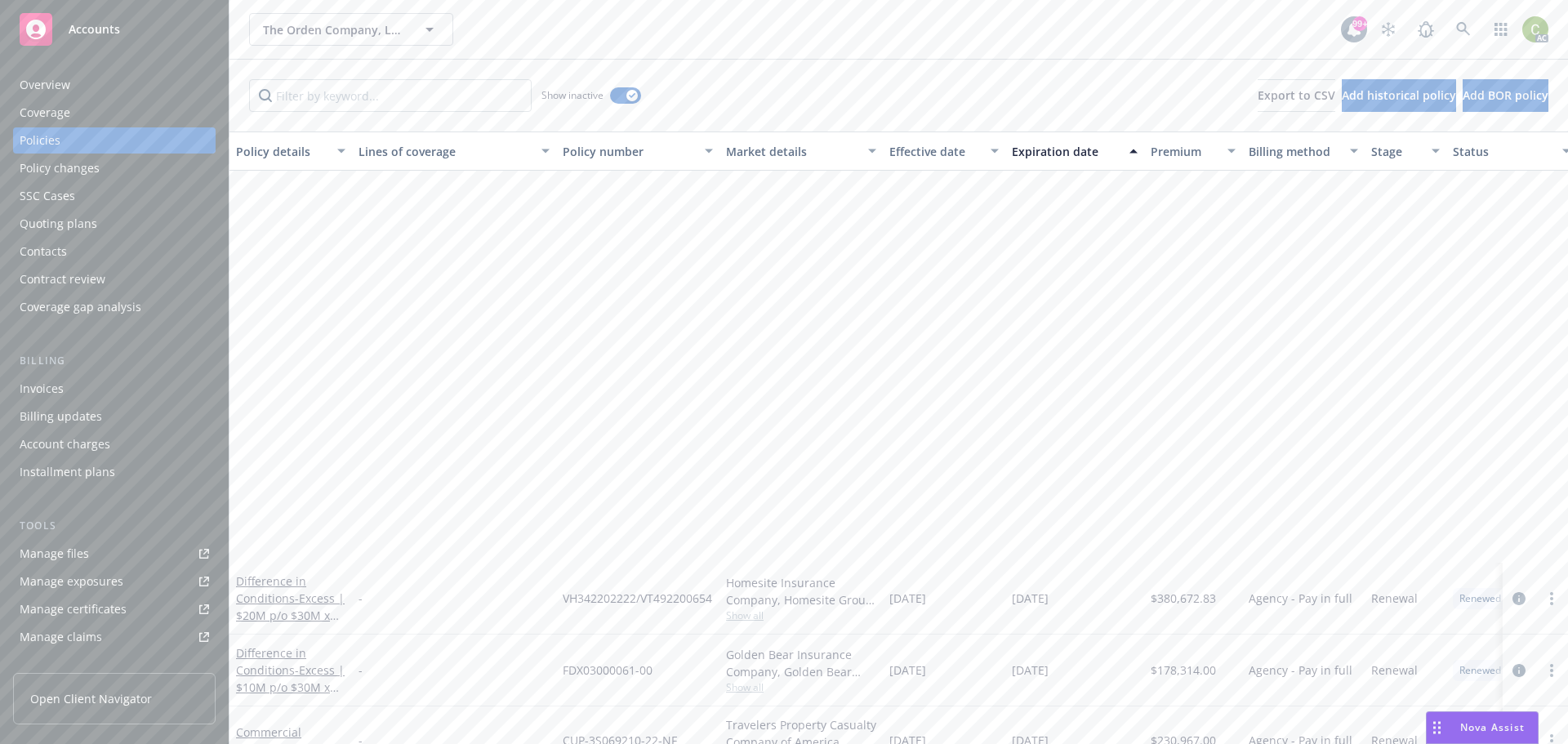
scroll to position [490, 0]
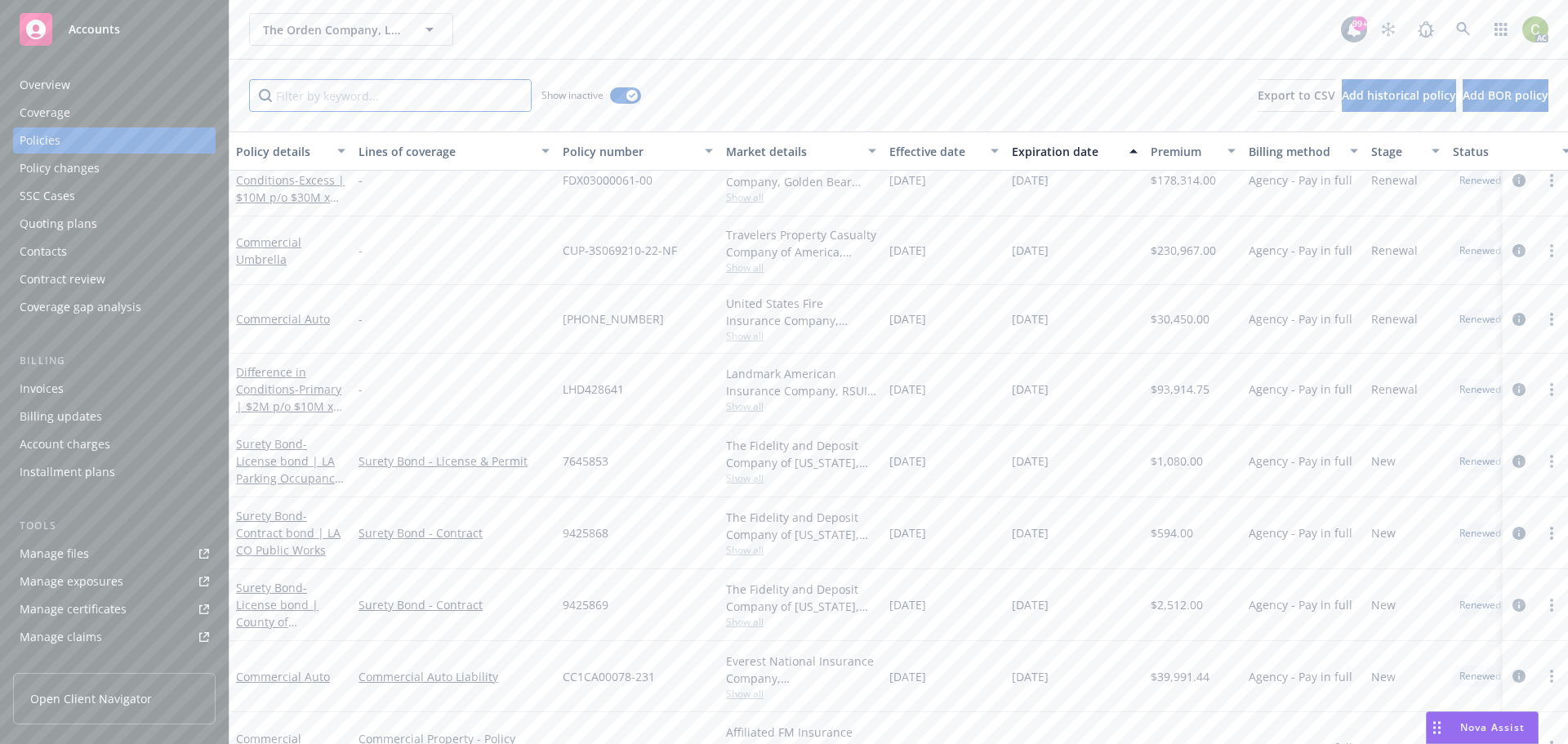
click at [326, 91] on input "Filter by keyword..." at bounding box center [390, 96] width 283 height 33
type input "general"
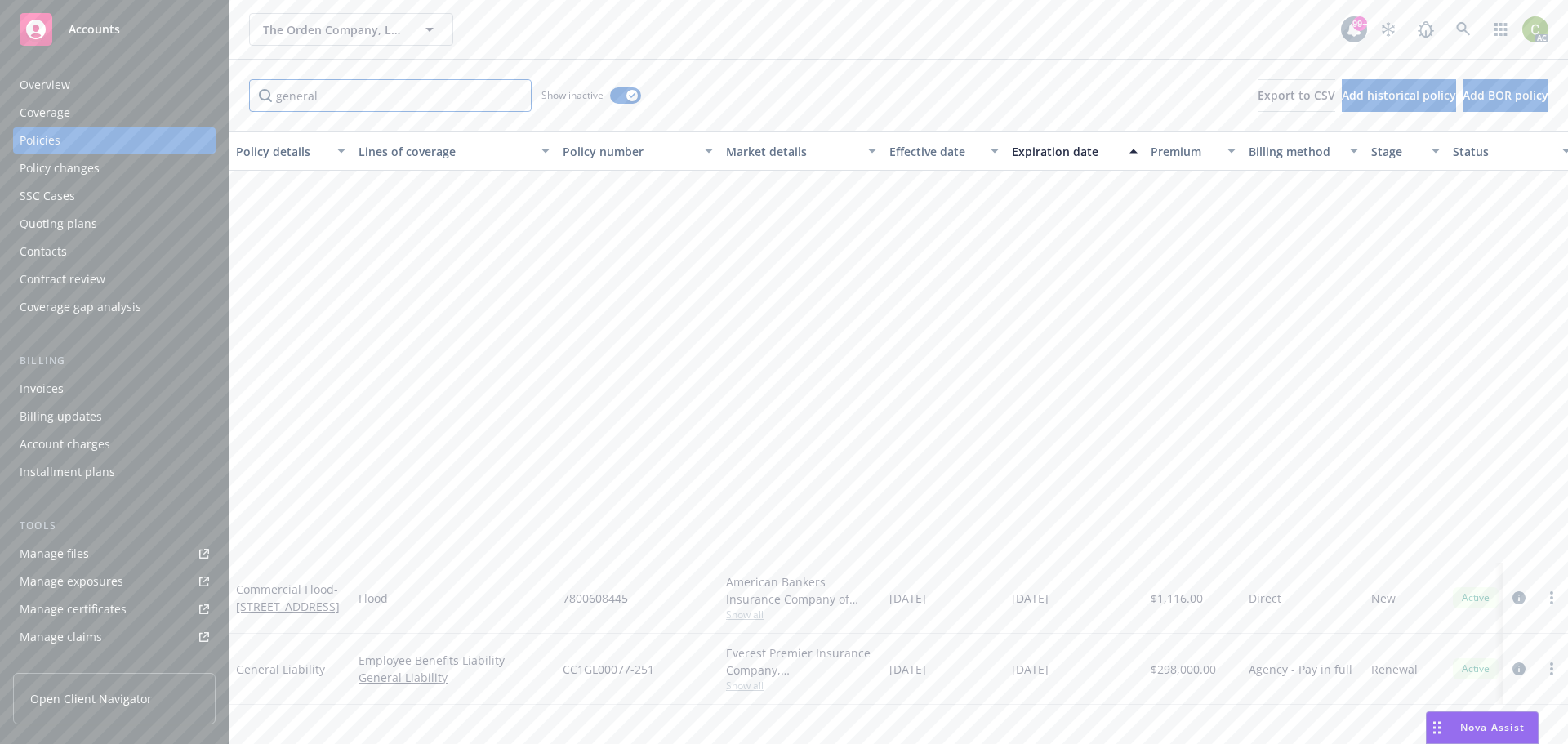
scroll to position [0, 0]
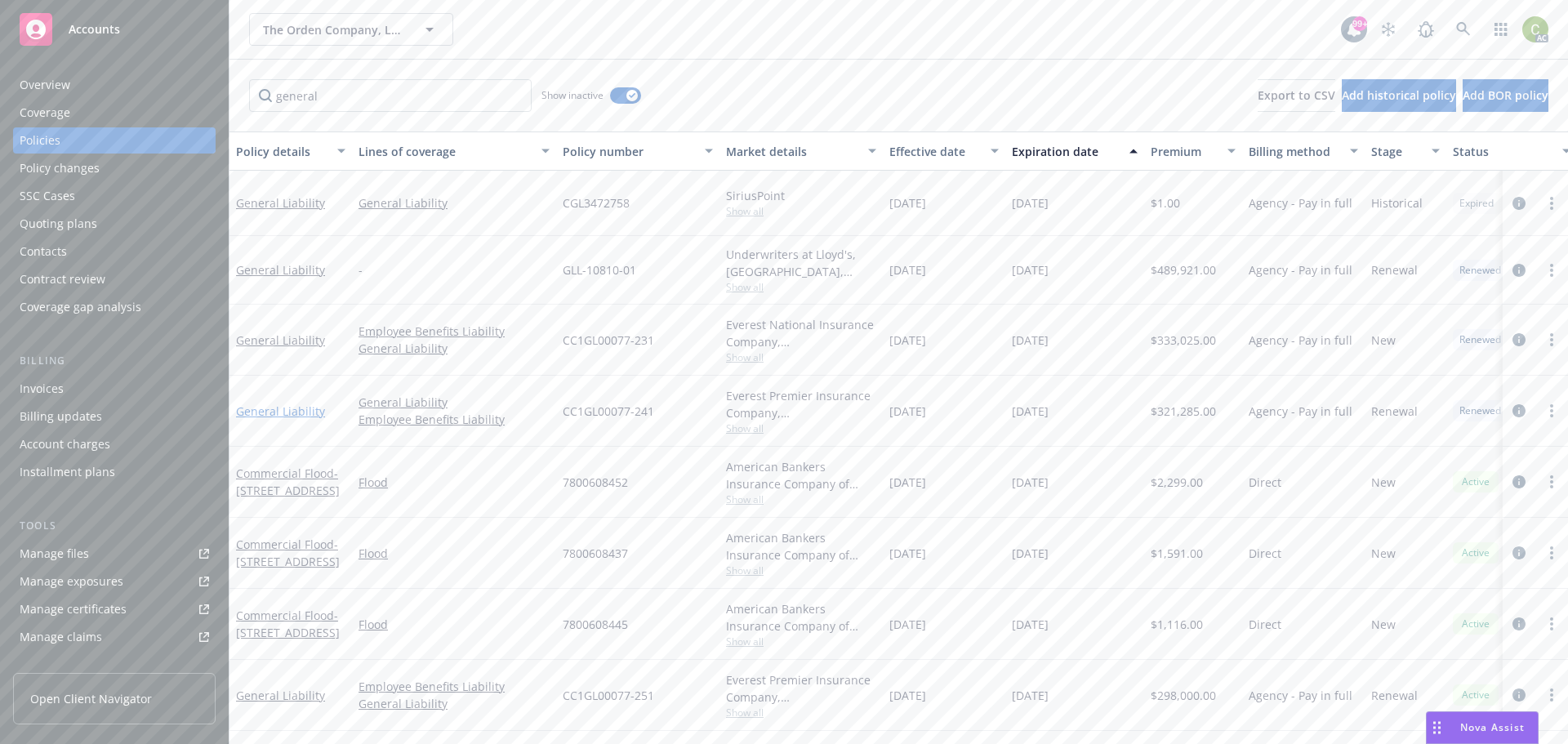
click at [262, 410] on link "General Liability" at bounding box center [280, 411] width 89 height 15
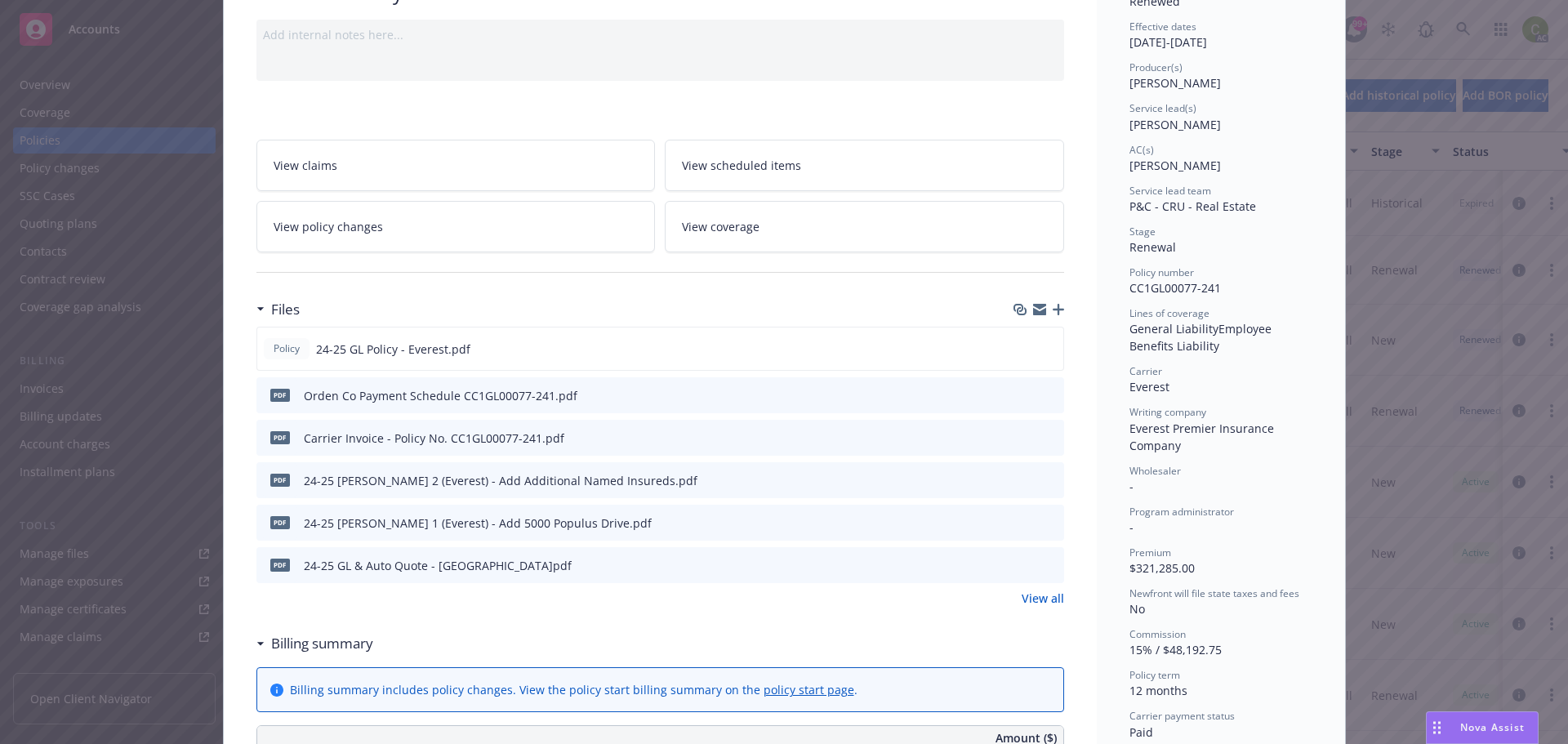
scroll to position [163, 0]
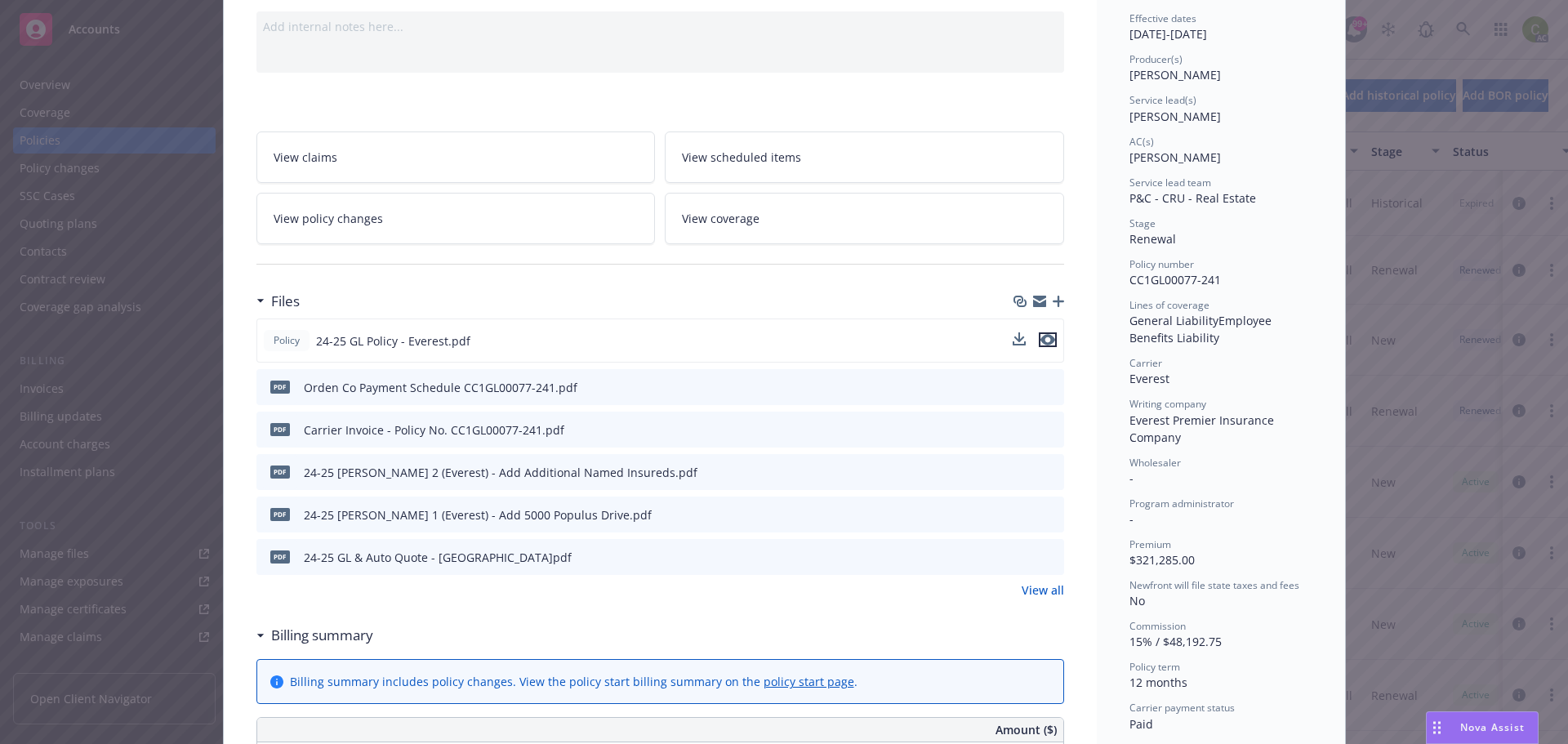
click at [1045, 344] on icon "preview file" at bounding box center [1047, 339] width 14 height 12
click at [1039, 588] on link "View all" at bounding box center [1043, 590] width 42 height 17
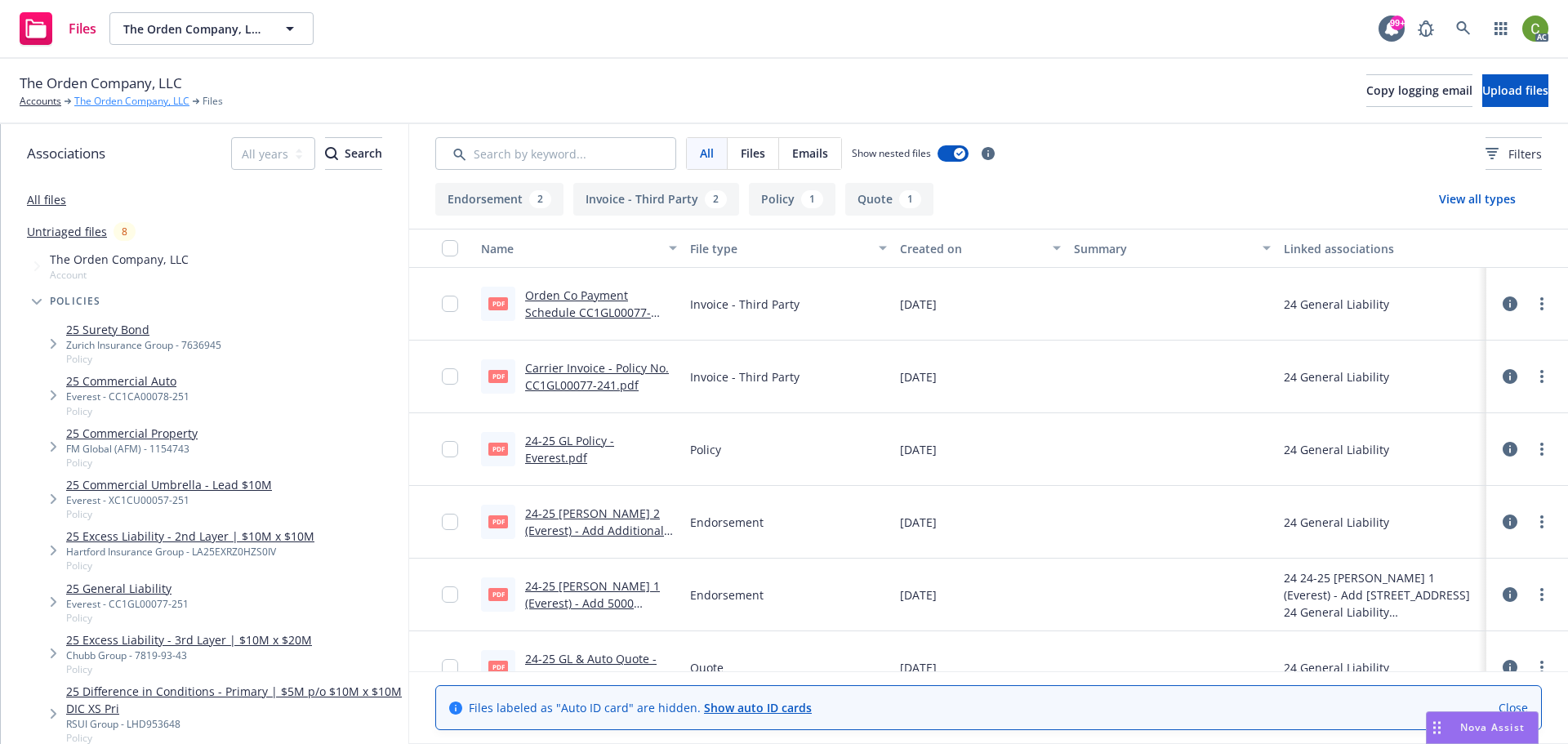
click at [120, 100] on link "The Orden Company, LLC" at bounding box center [132, 101] width 115 height 14
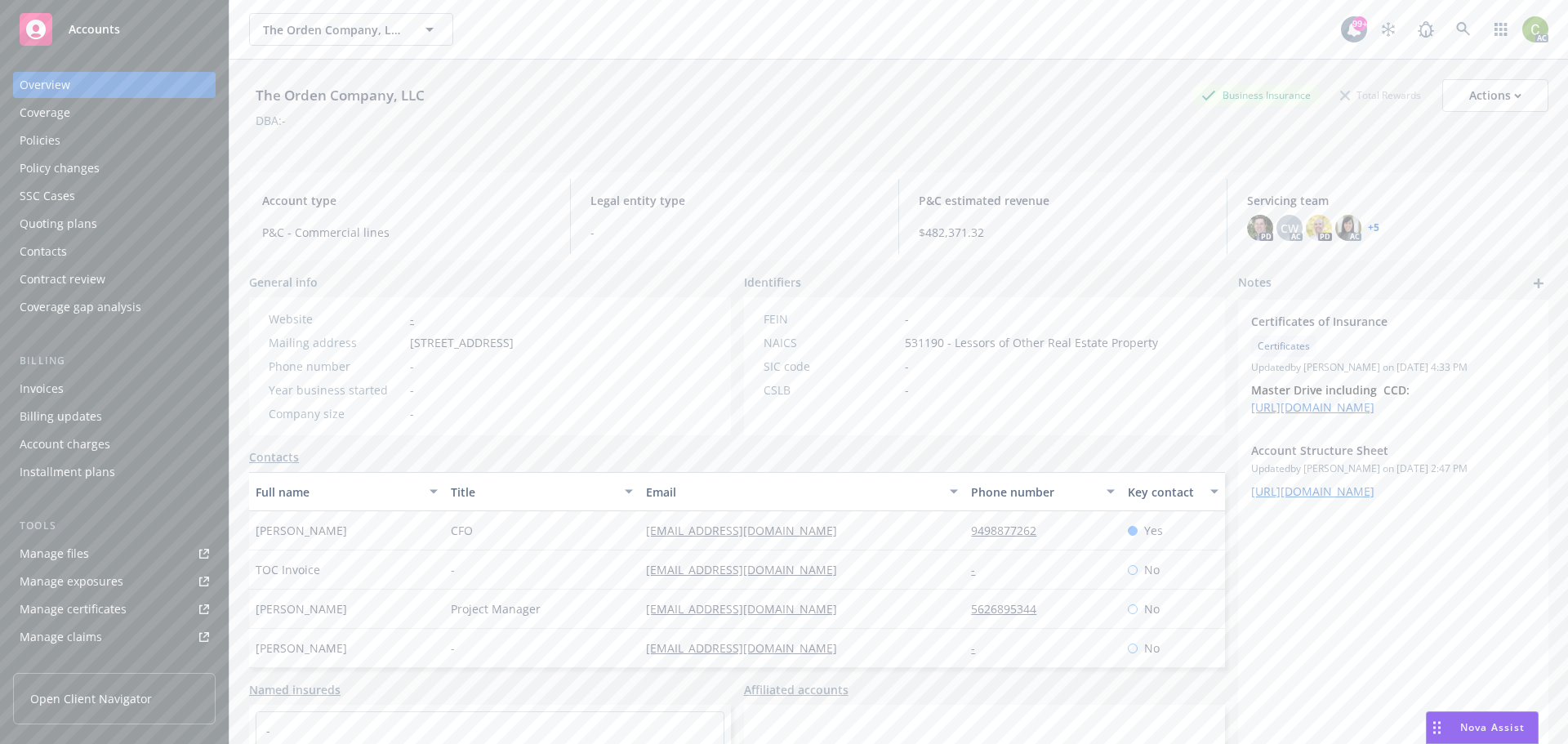
click at [112, 135] on div "Policies" at bounding box center [114, 140] width 190 height 26
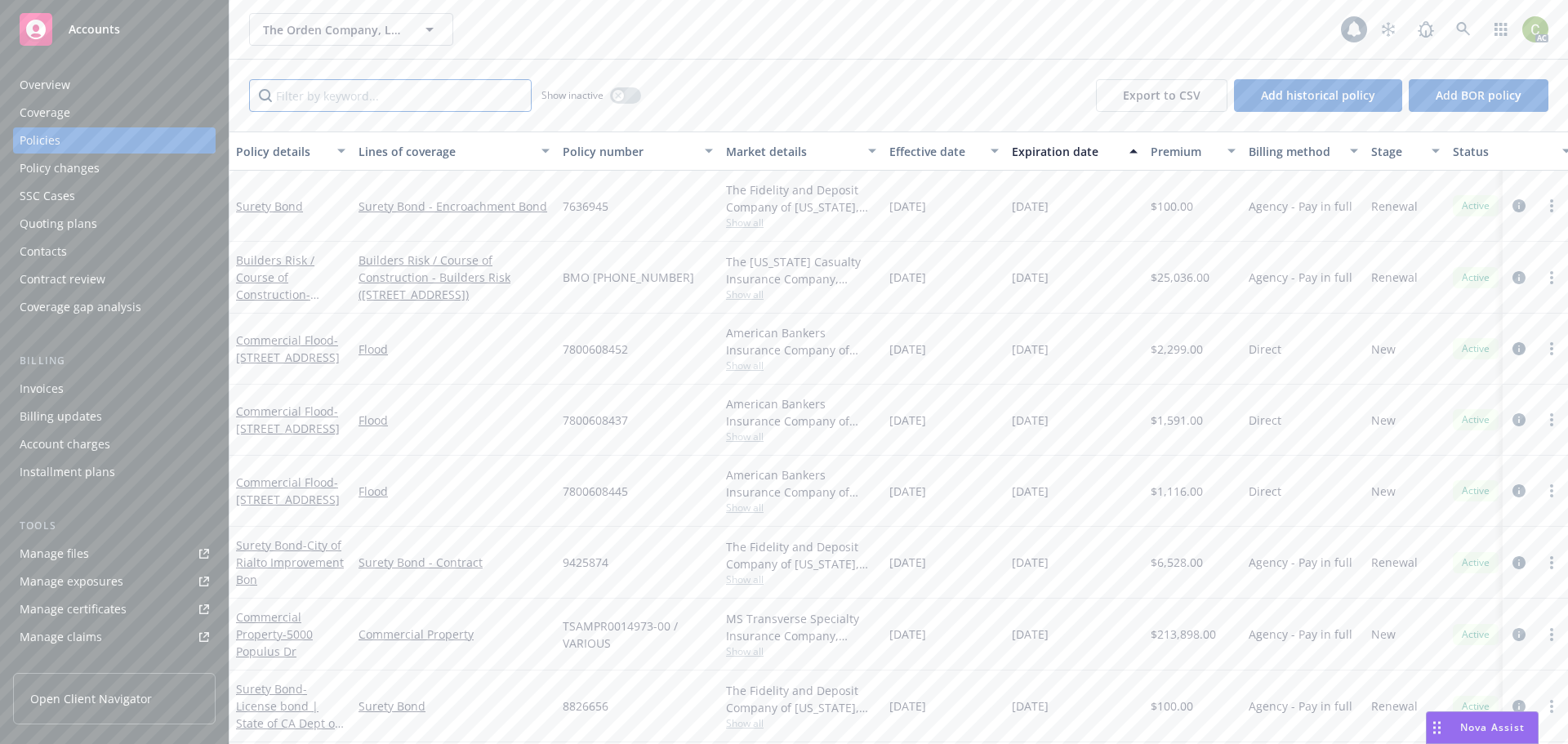
click at [394, 97] on input "Filter by keyword..." at bounding box center [390, 96] width 283 height 33
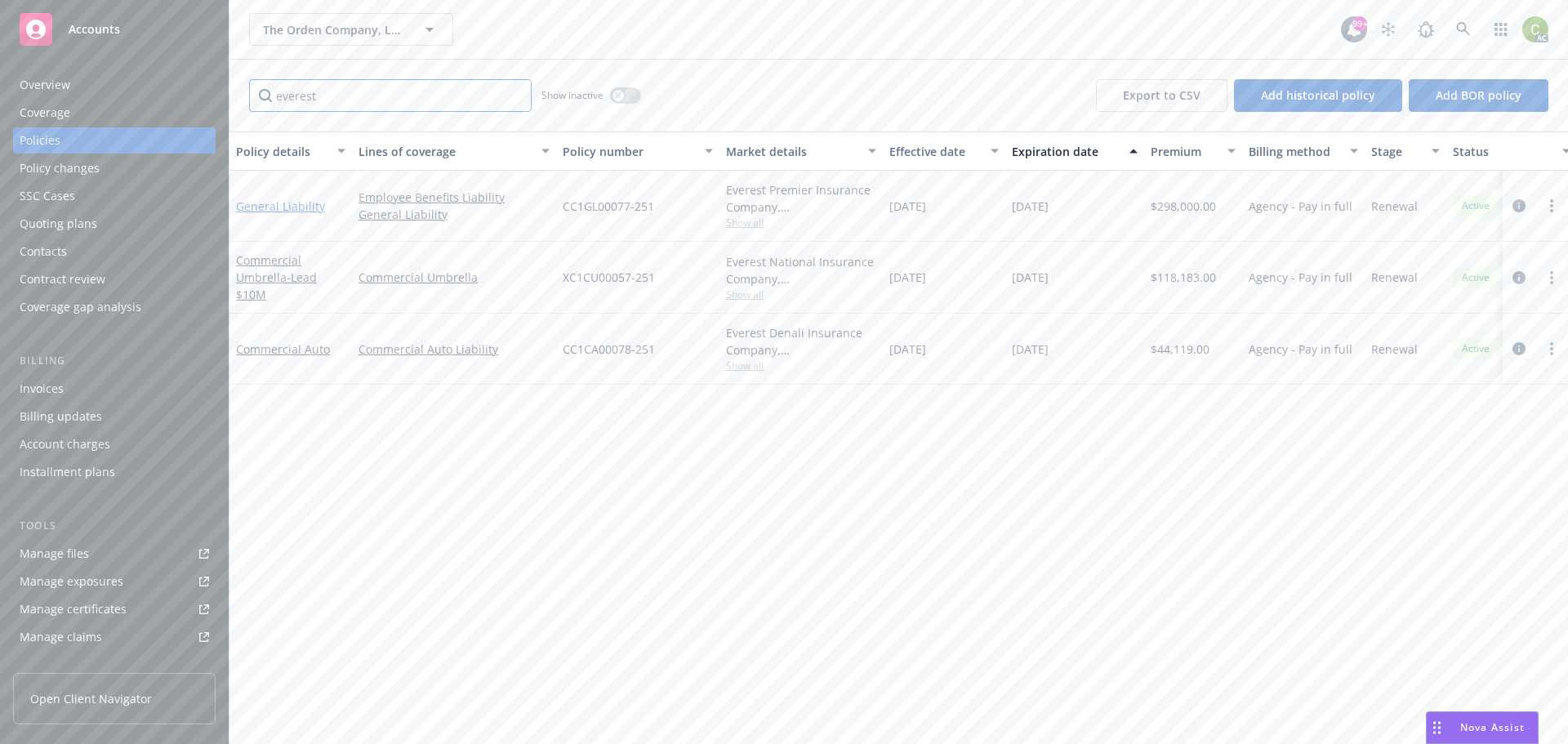
type input "everest"
click at [276, 205] on link "General Liability" at bounding box center [280, 206] width 89 height 15
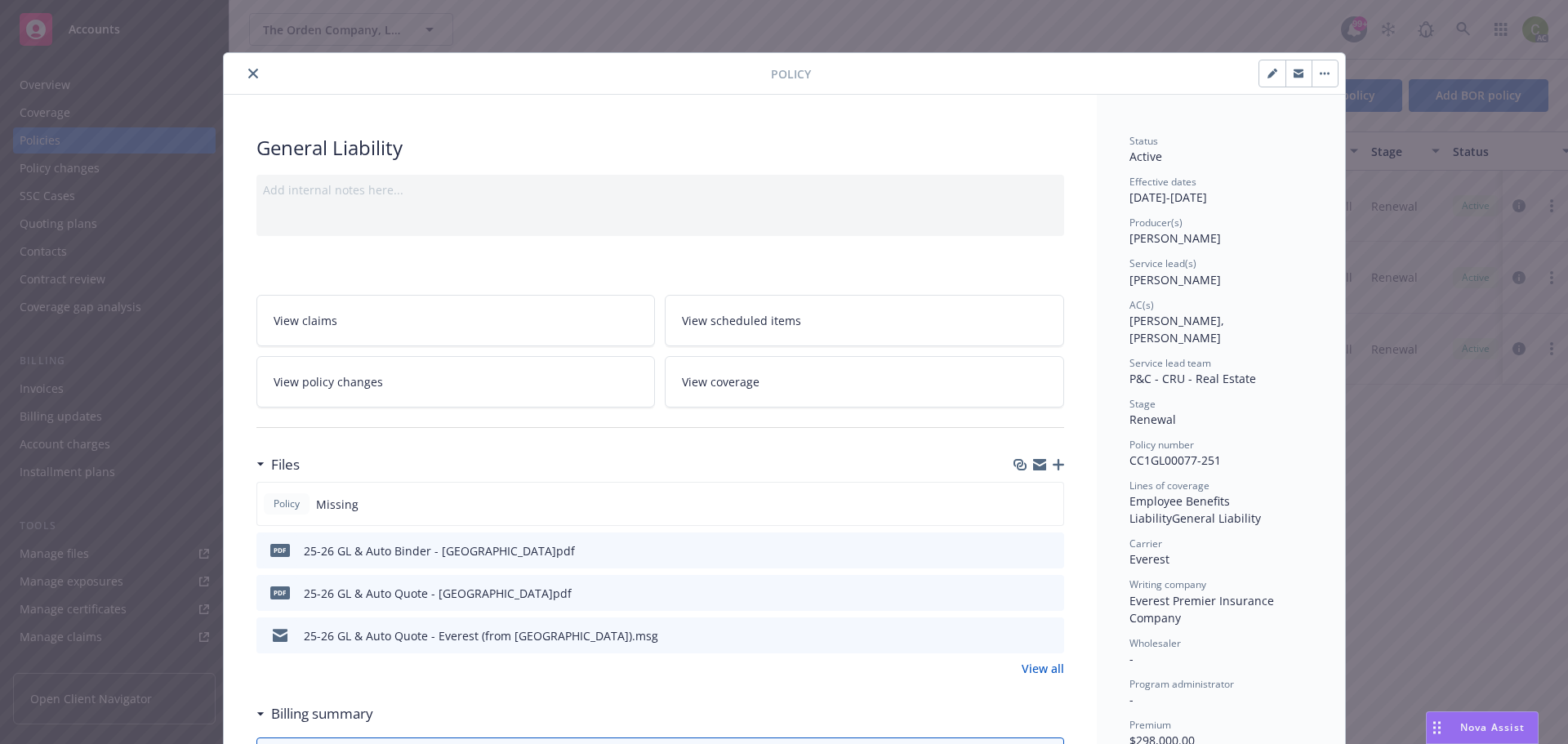
click at [248, 74] on icon "close" at bounding box center [253, 74] width 10 height 10
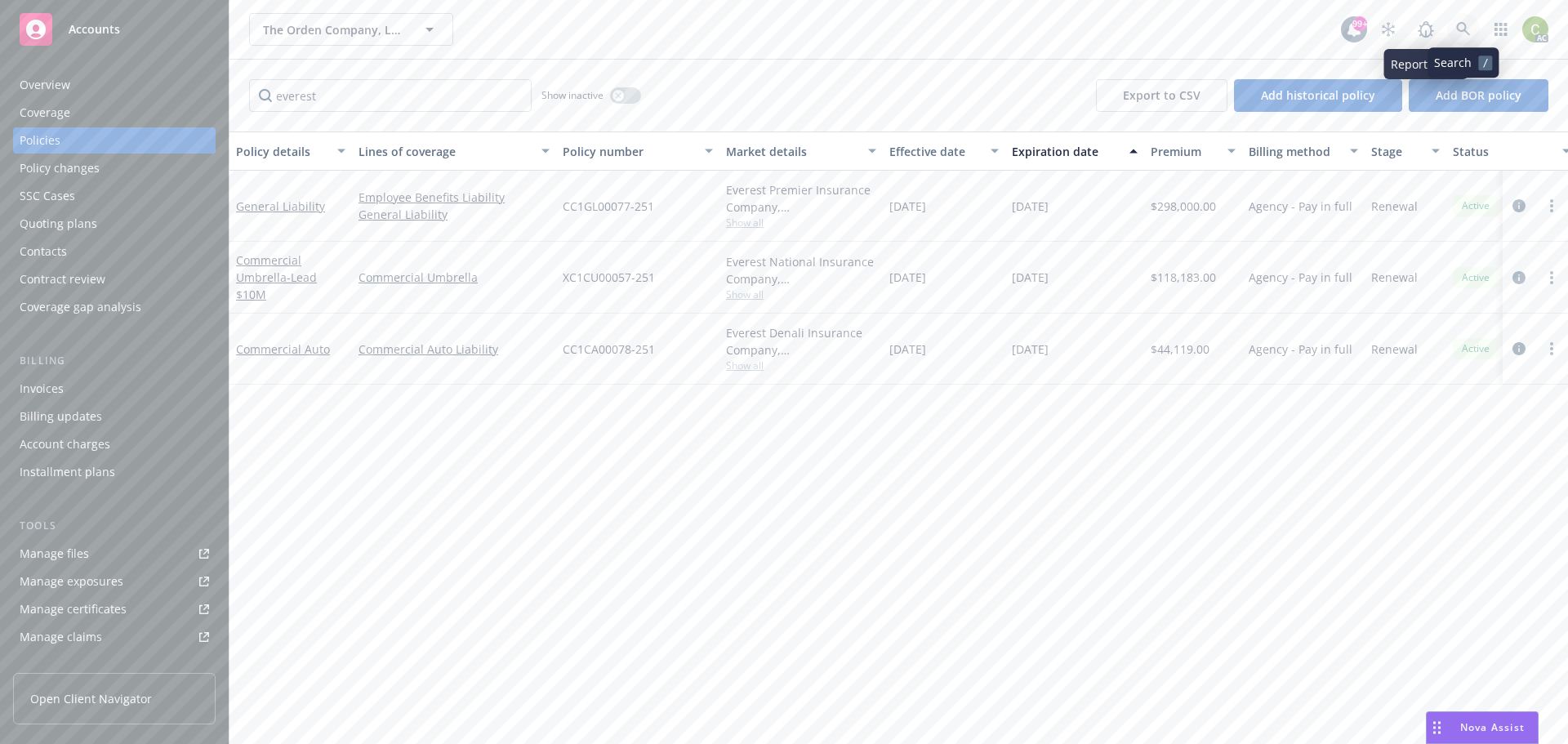
click at [1455, 22] on link at bounding box center [1463, 29] width 33 height 33
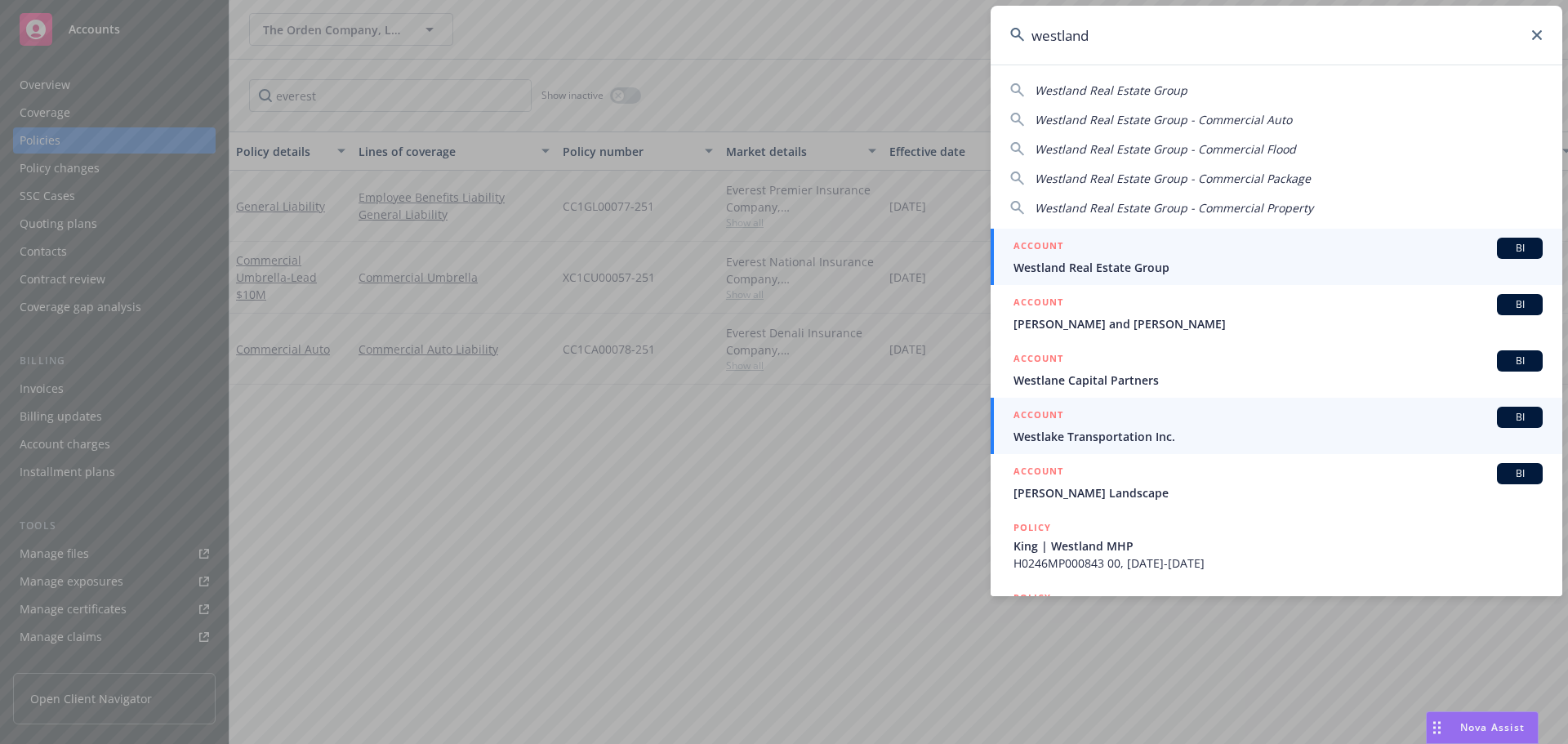
type input "westland"
click at [1181, 254] on div "ACCOUNT BI" at bounding box center [1278, 248] width 529 height 21
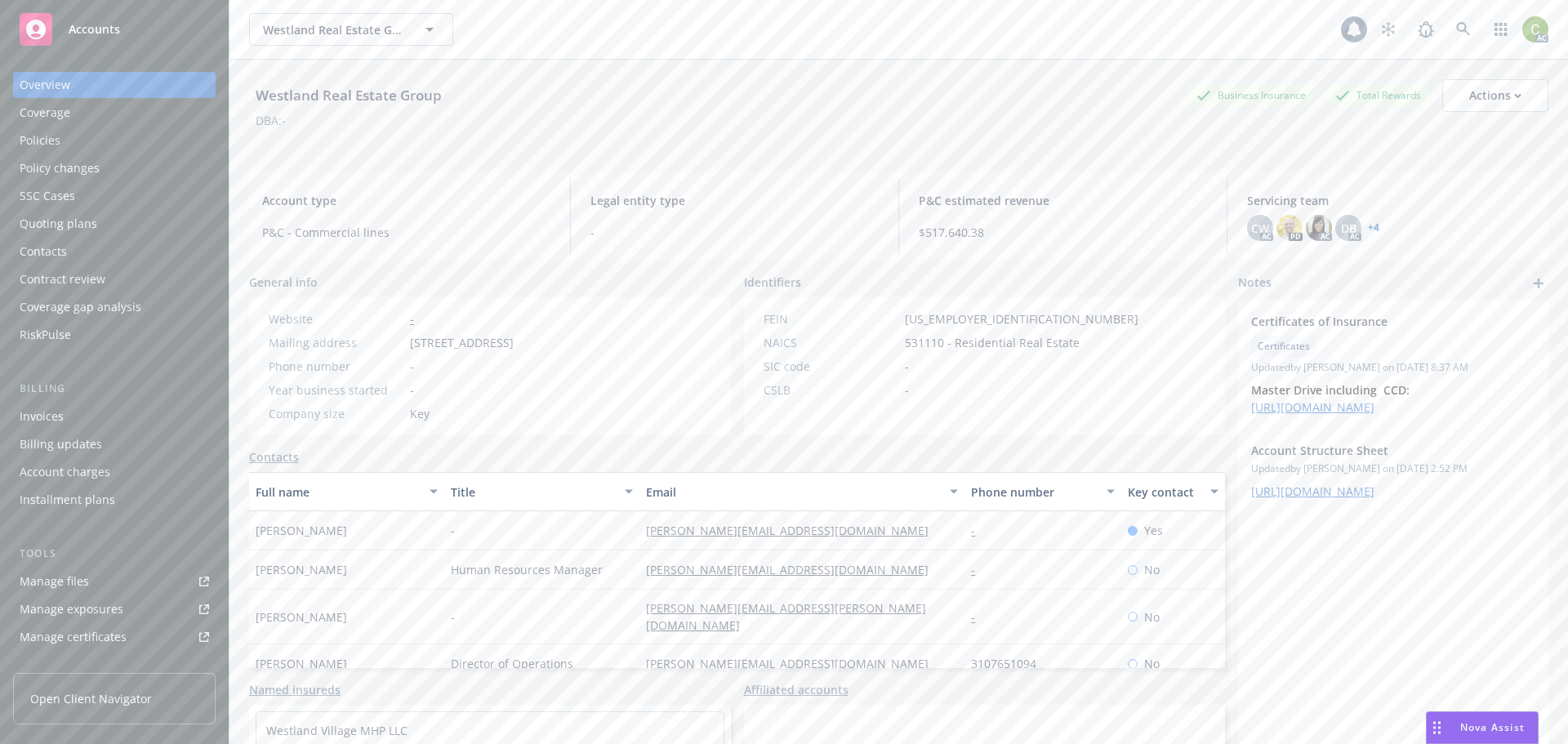
click at [53, 135] on div "Policies" at bounding box center [40, 140] width 41 height 26
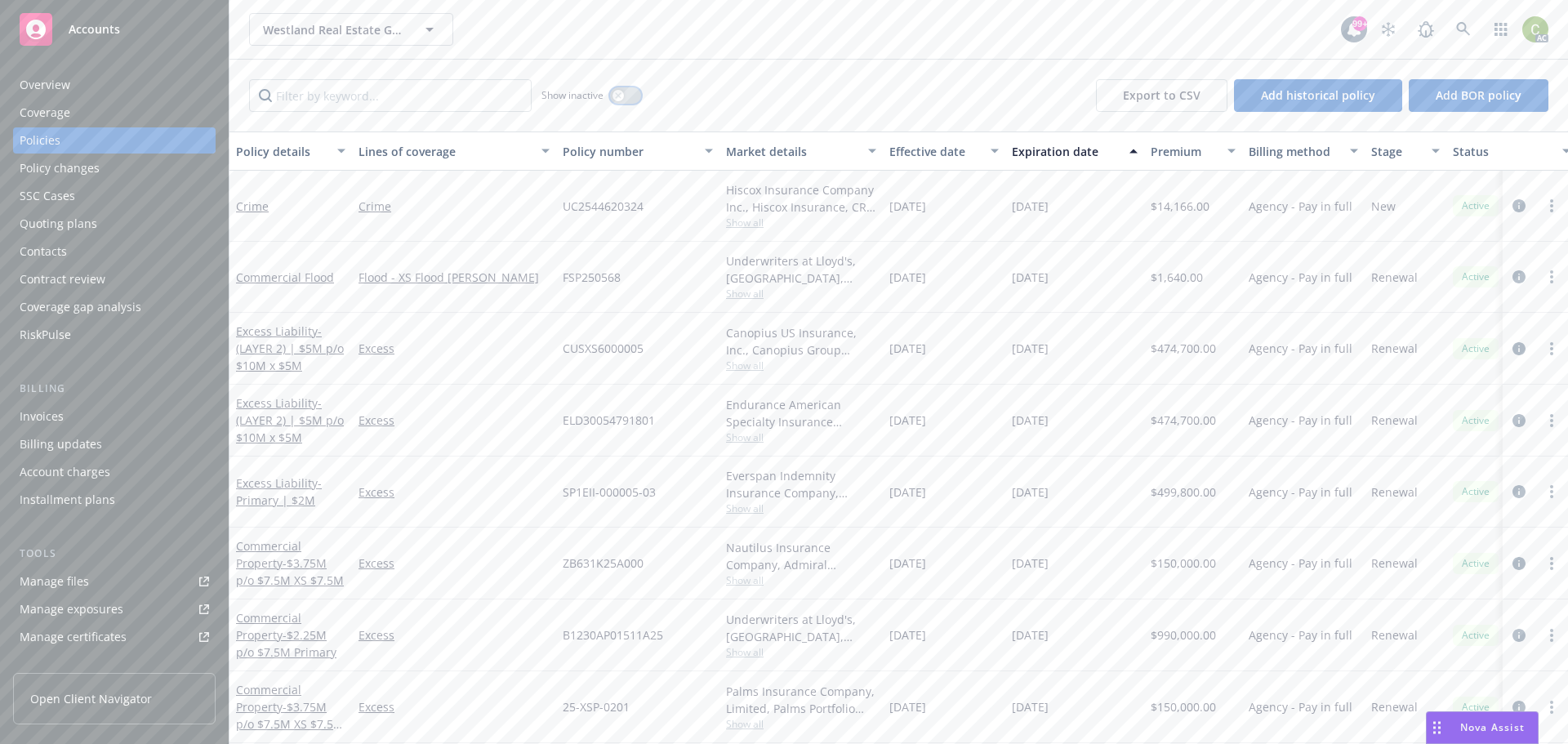
drag, startPoint x: 610, startPoint y: 95, endPoint x: 587, endPoint y: 99, distance: 23.3
click at [612, 95] on button "button" at bounding box center [625, 95] width 31 height 16
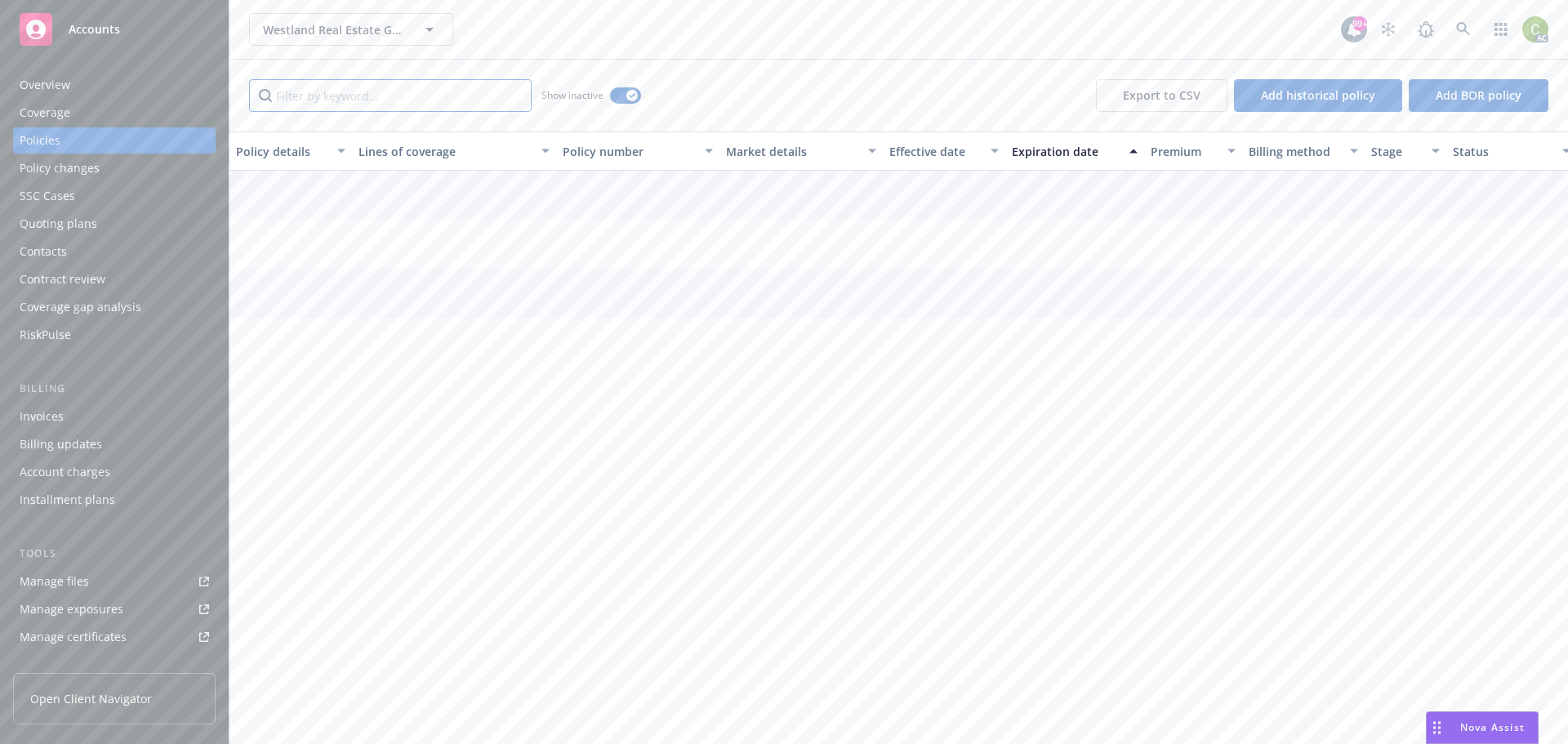
click at [461, 85] on input "Filter by keyword..." at bounding box center [390, 96] width 283 height 33
type input "hiscox"
click at [271, 207] on link "General Liability" at bounding box center [280, 203] width 89 height 15
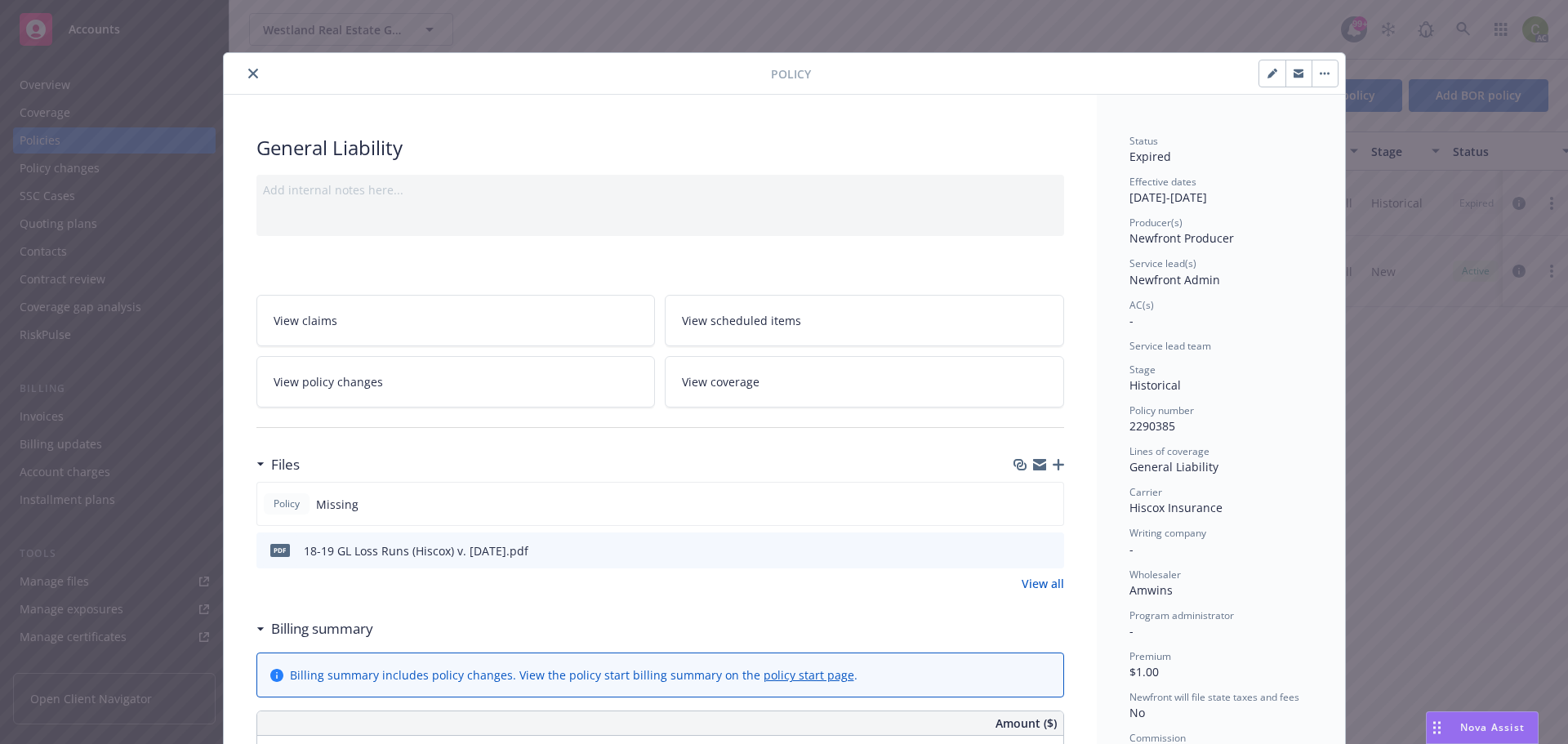
click at [248, 74] on icon "close" at bounding box center [253, 74] width 10 height 10
